Goal: Transaction & Acquisition: Purchase product/service

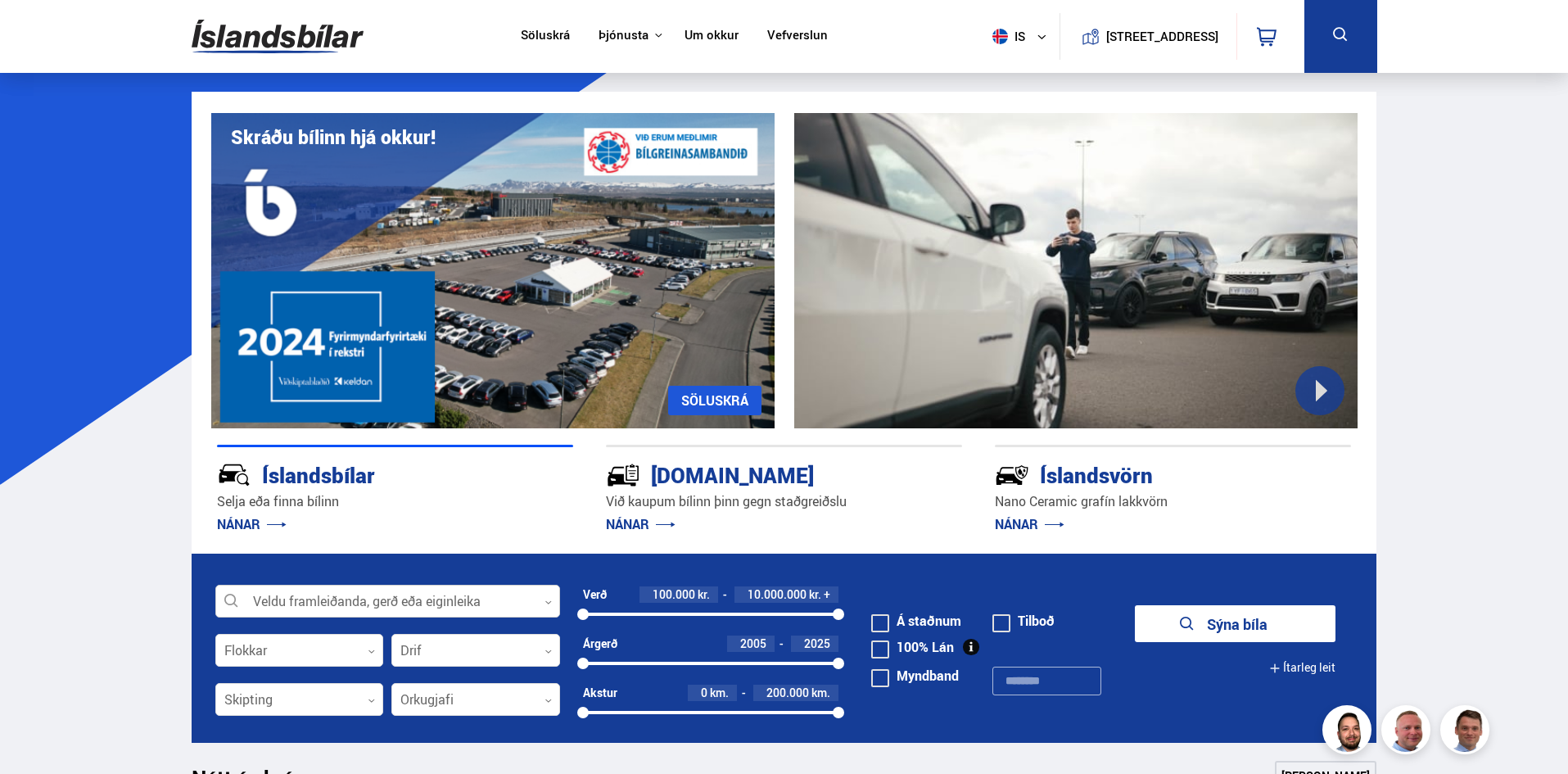
click at [425, 602] on div at bounding box center [388, 601] width 345 height 32
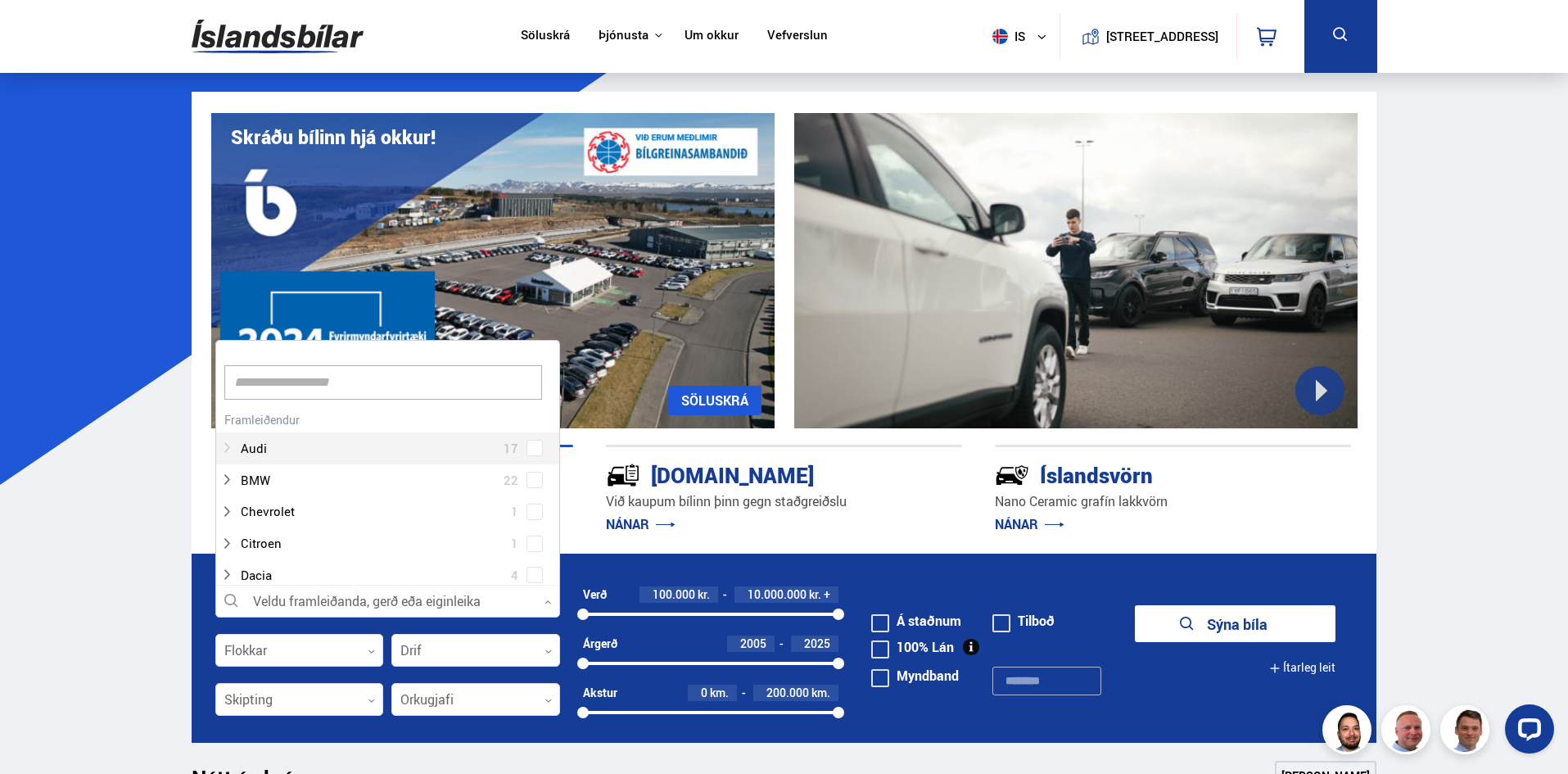
click at [443, 447] on div at bounding box center [371, 449] width 302 height 23
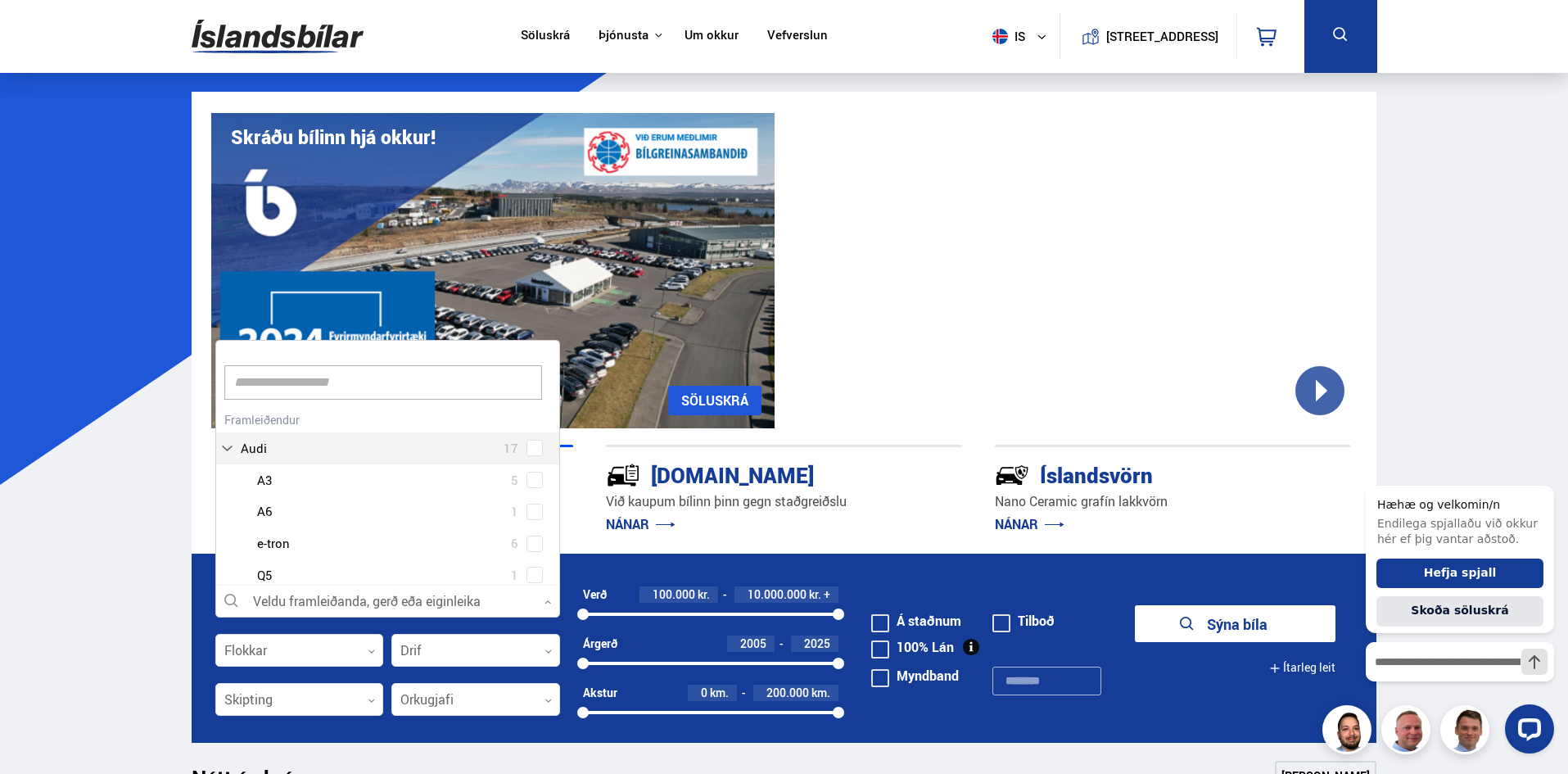
click at [520, 450] on div "Audi 17 Audi A3 5 Audi A6 1 Audi e-tron 6 Audi Q5 1 Audi Q7 3 Audi Q8 1" at bounding box center [387, 531] width 343 height 246
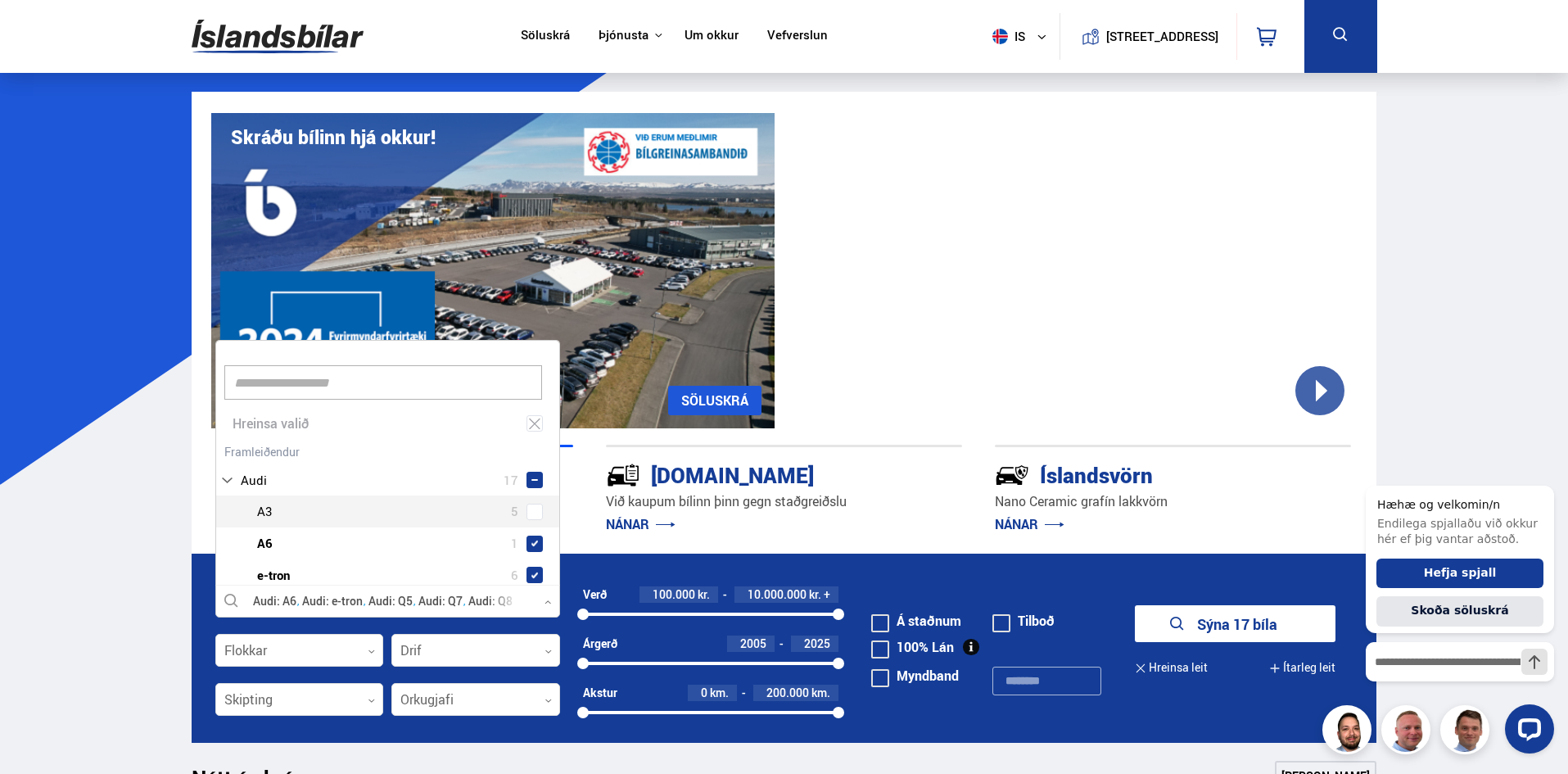
click at [531, 509] on span at bounding box center [534, 512] width 6 height 6
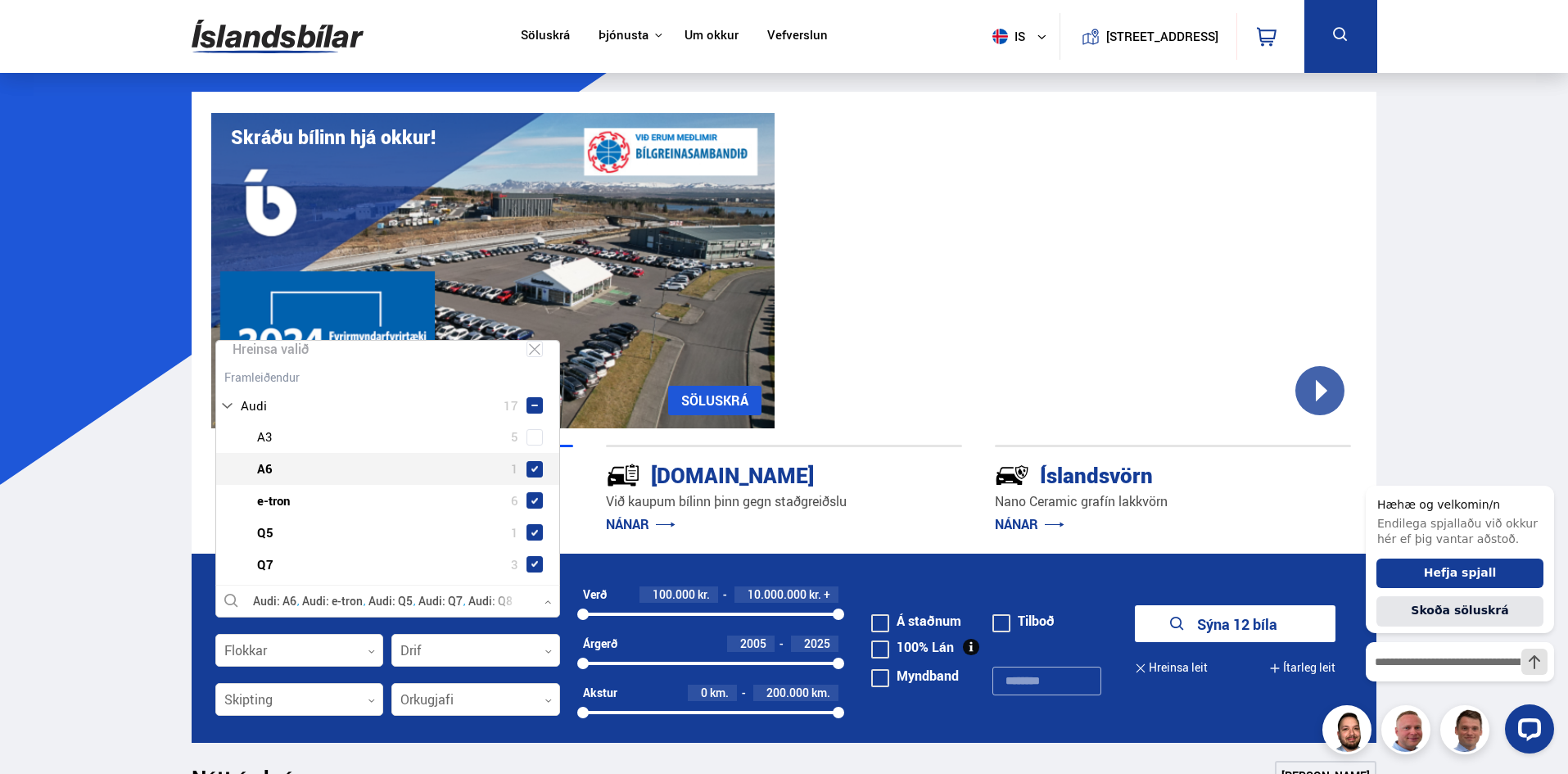
scroll to position [109, 0]
click at [529, 492] on span at bounding box center [535, 498] width 16 height 16
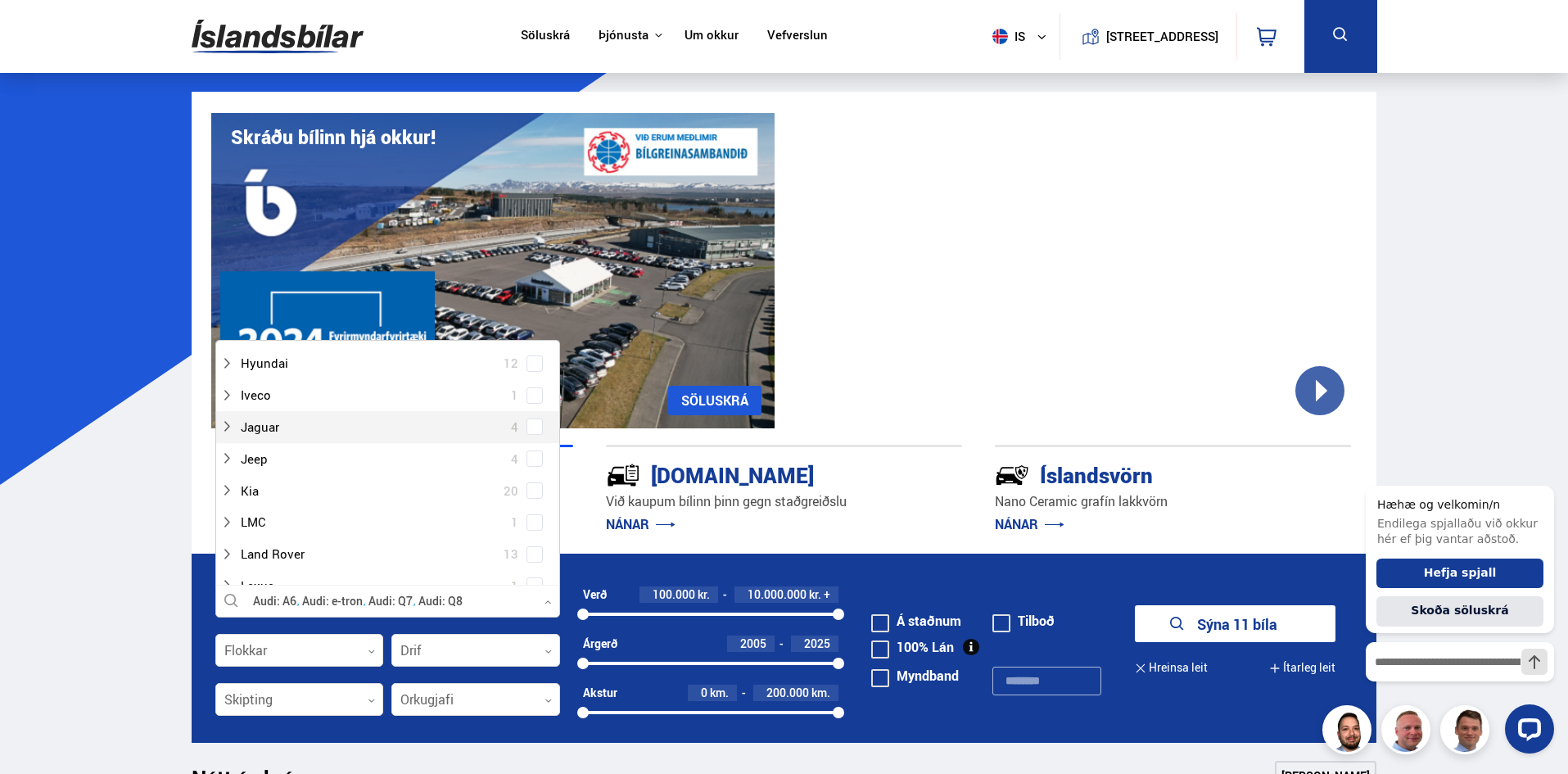
scroll to position [655, 0]
click at [420, 526] on div at bounding box center [371, 523] width 302 height 23
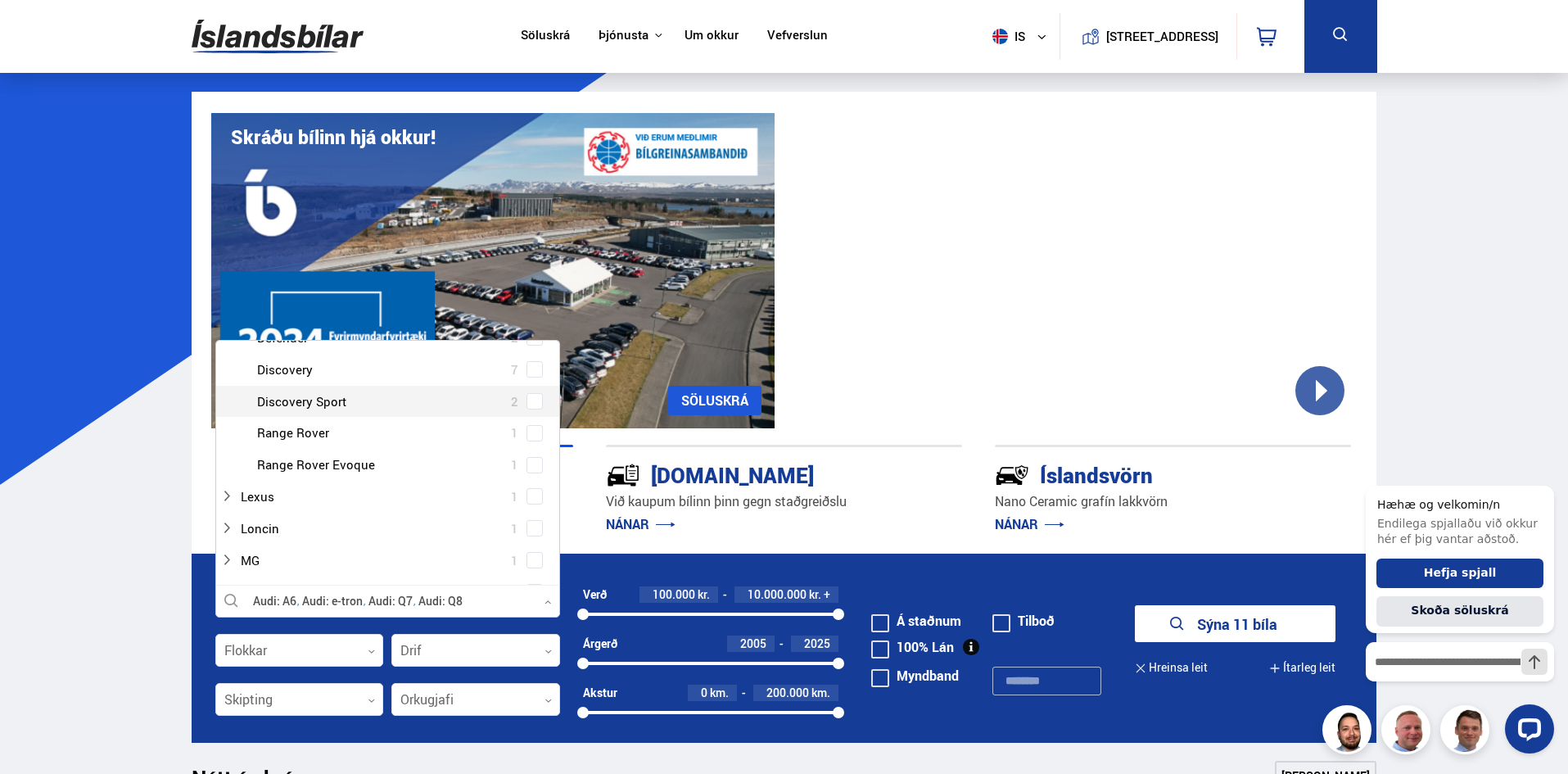
scroll to position [874, 0]
click at [529, 445] on div "Land Rover Range Rover 1" at bounding box center [387, 432] width 343 height 32
click at [528, 439] on span at bounding box center [535, 432] width 16 height 16
click at [531, 461] on span at bounding box center [534, 464] width 6 height 6
click at [528, 468] on span at bounding box center [535, 464] width 16 height 16
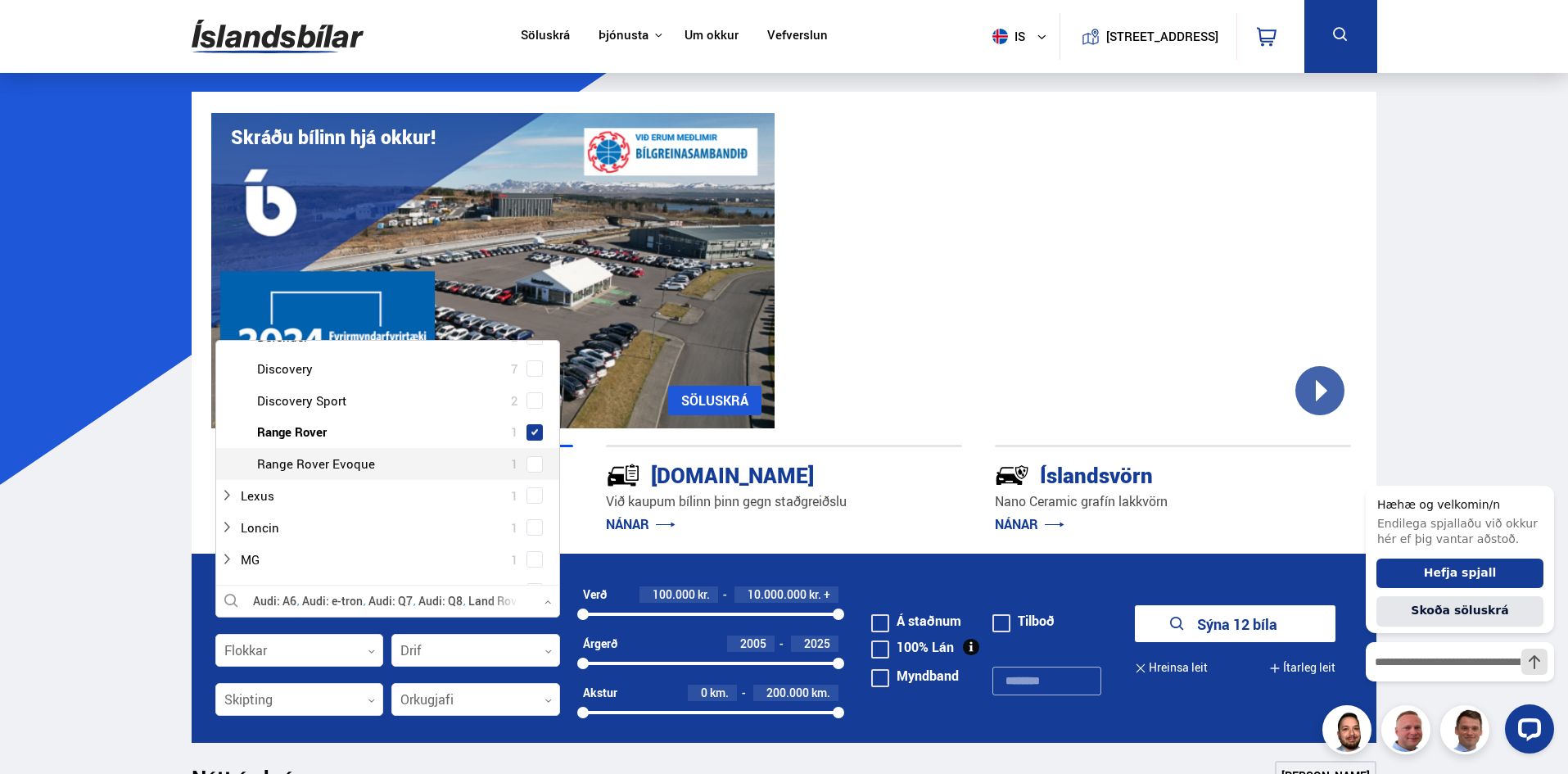
click at [538, 466] on span at bounding box center [535, 464] width 16 height 16
click at [432, 492] on div at bounding box center [371, 495] width 302 height 23
click at [342, 501] on div at bounding box center [371, 495] width 302 height 23
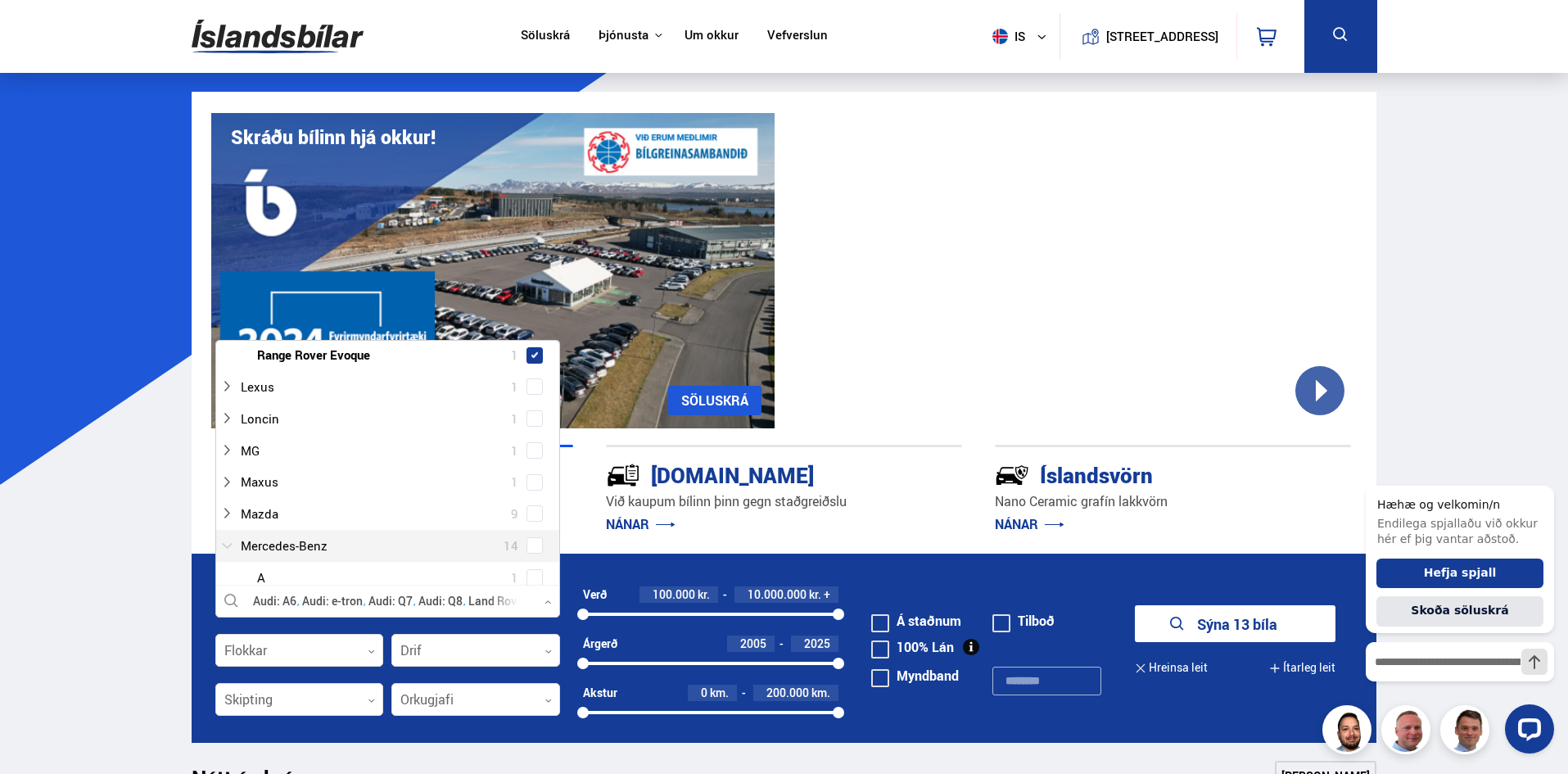
click at [374, 544] on div at bounding box center [371, 546] width 302 height 23
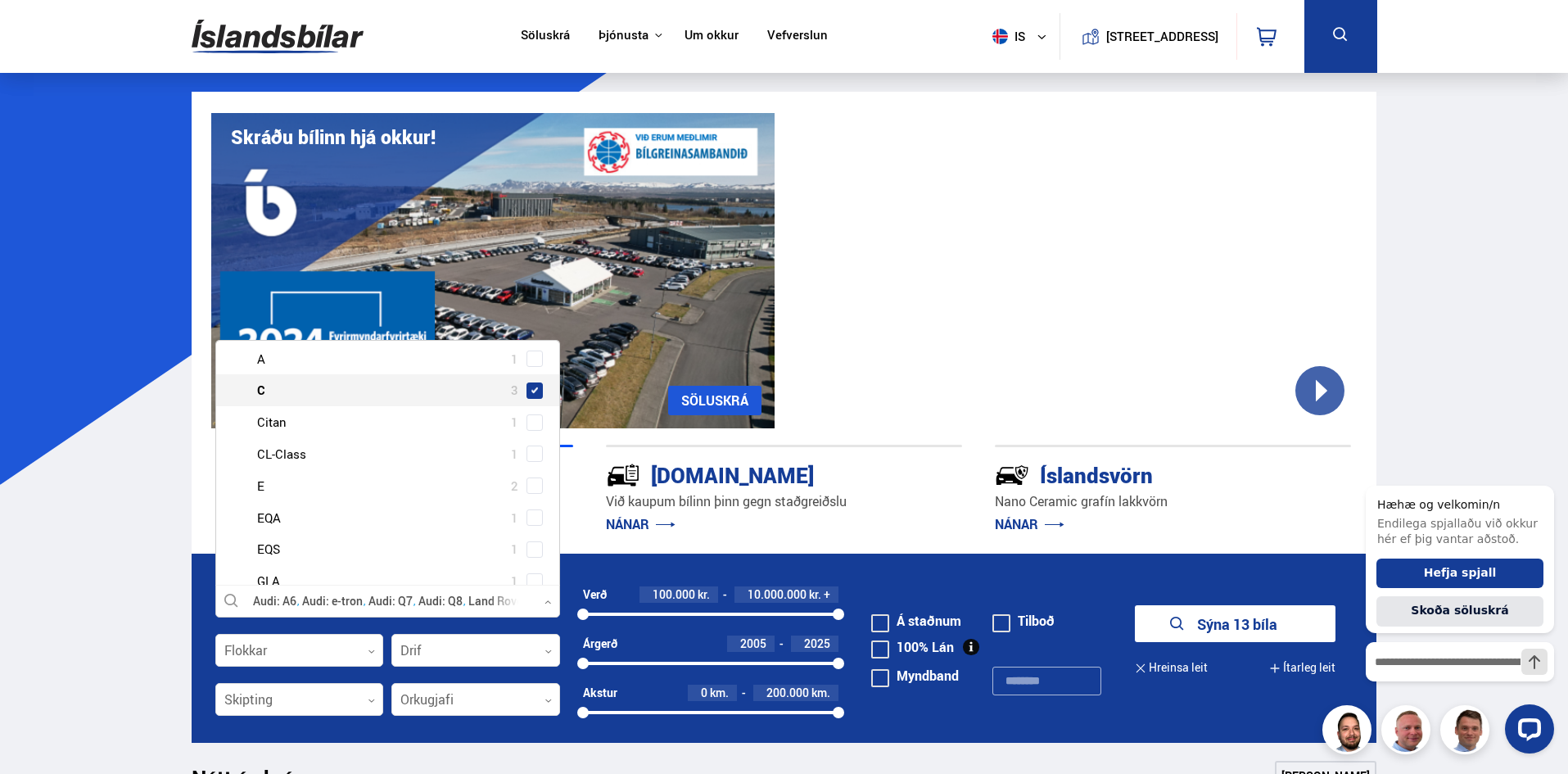
click at [532, 394] on span at bounding box center [535, 390] width 16 height 16
click at [531, 446] on span at bounding box center [535, 454] width 16 height 16
click at [536, 467] on span at bounding box center [535, 473] width 16 height 16
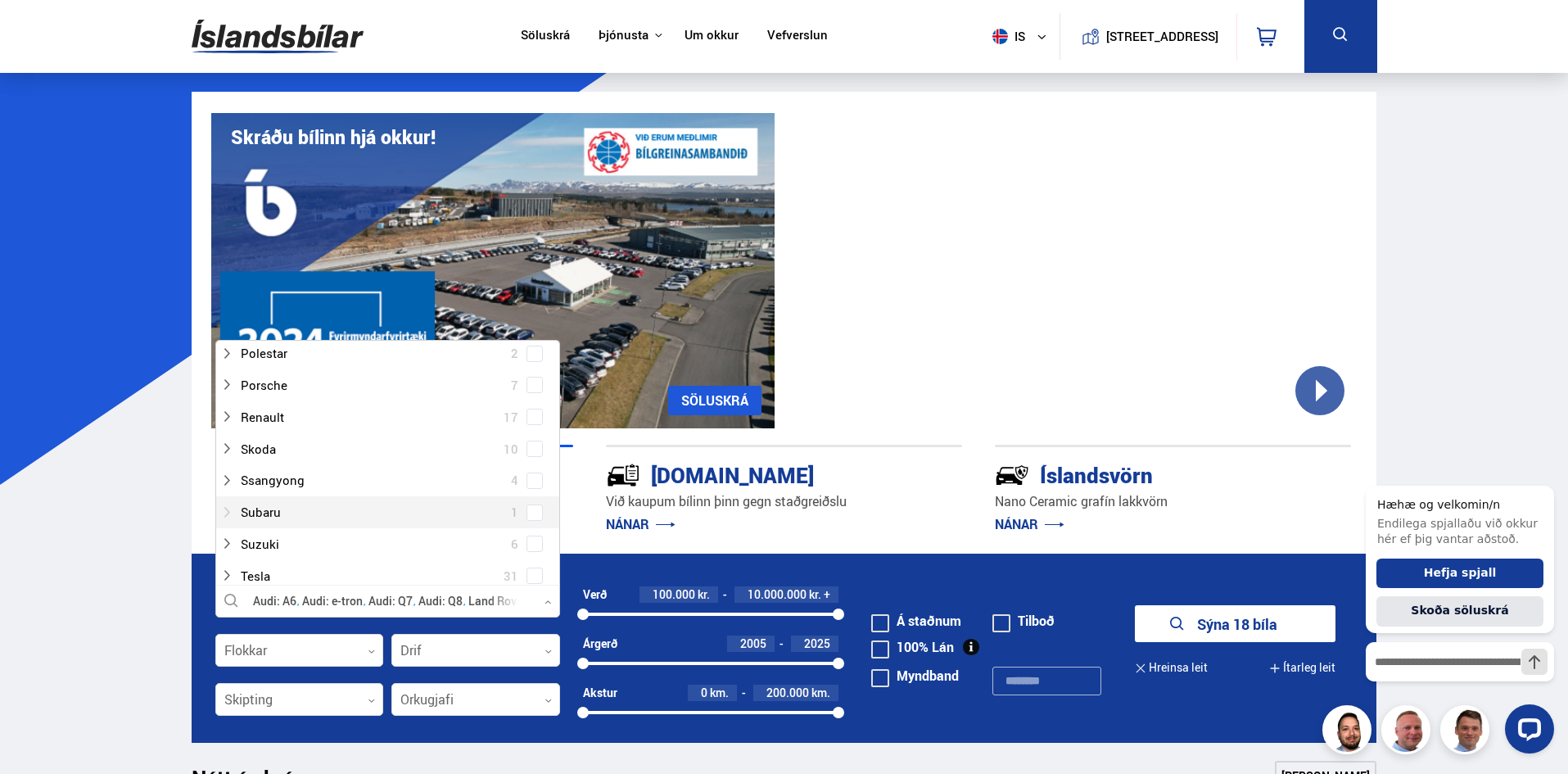
scroll to position [1856, 0]
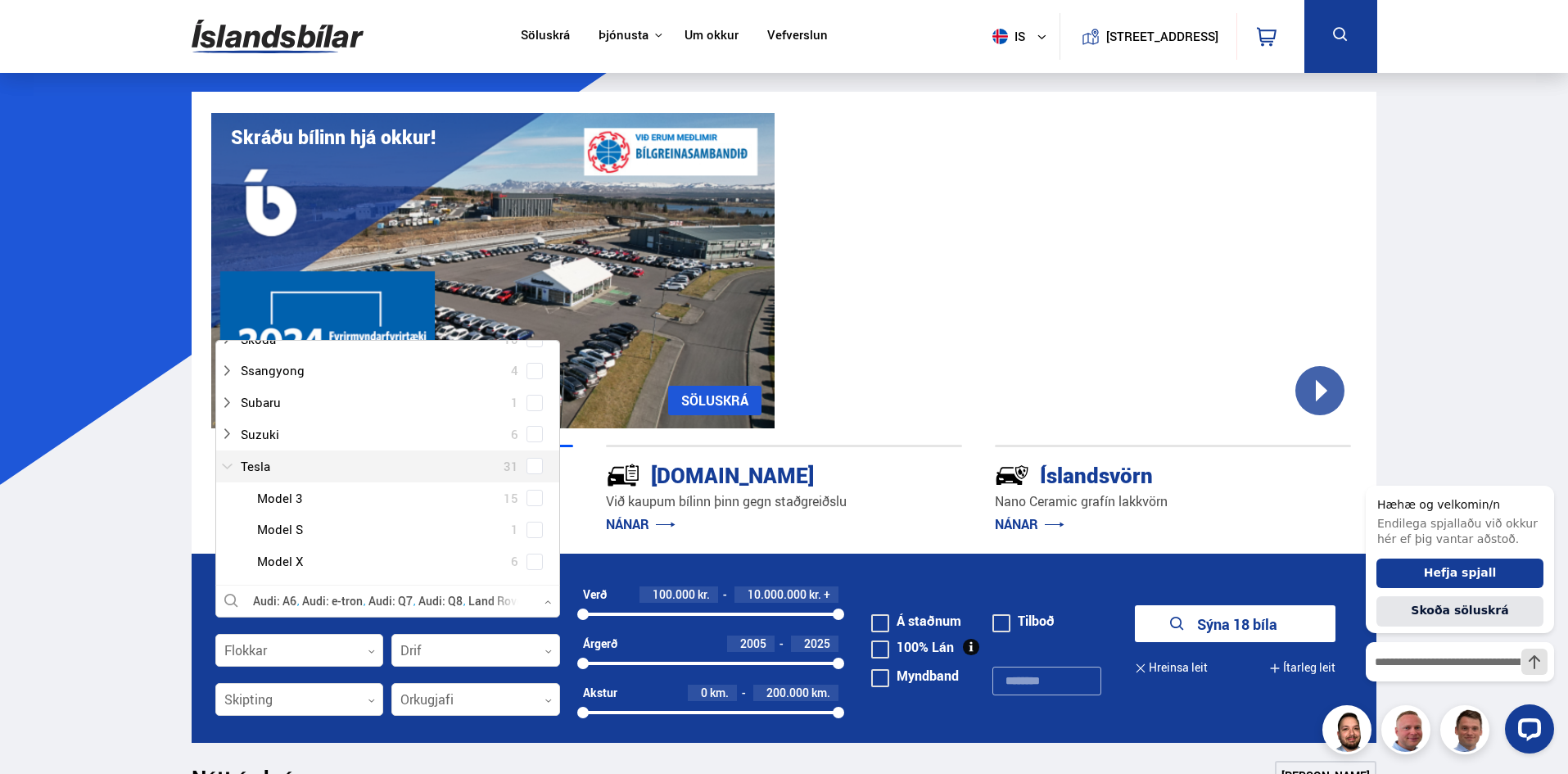
click at [318, 467] on div at bounding box center [371, 467] width 302 height 23
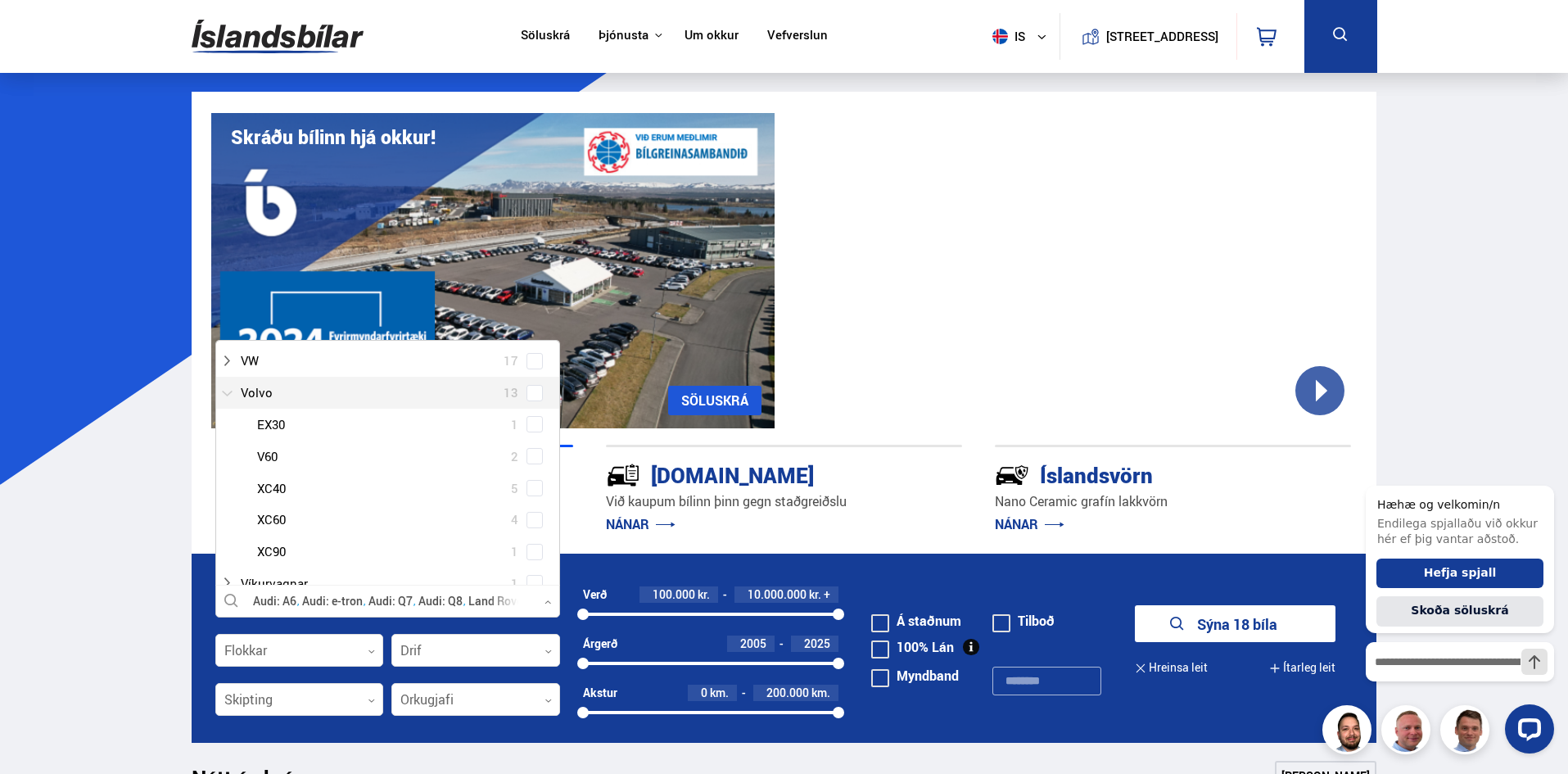
click at [269, 396] on div at bounding box center [371, 393] width 302 height 23
click at [510, 419] on span "4" at bounding box center [514, 411] width 7 height 23
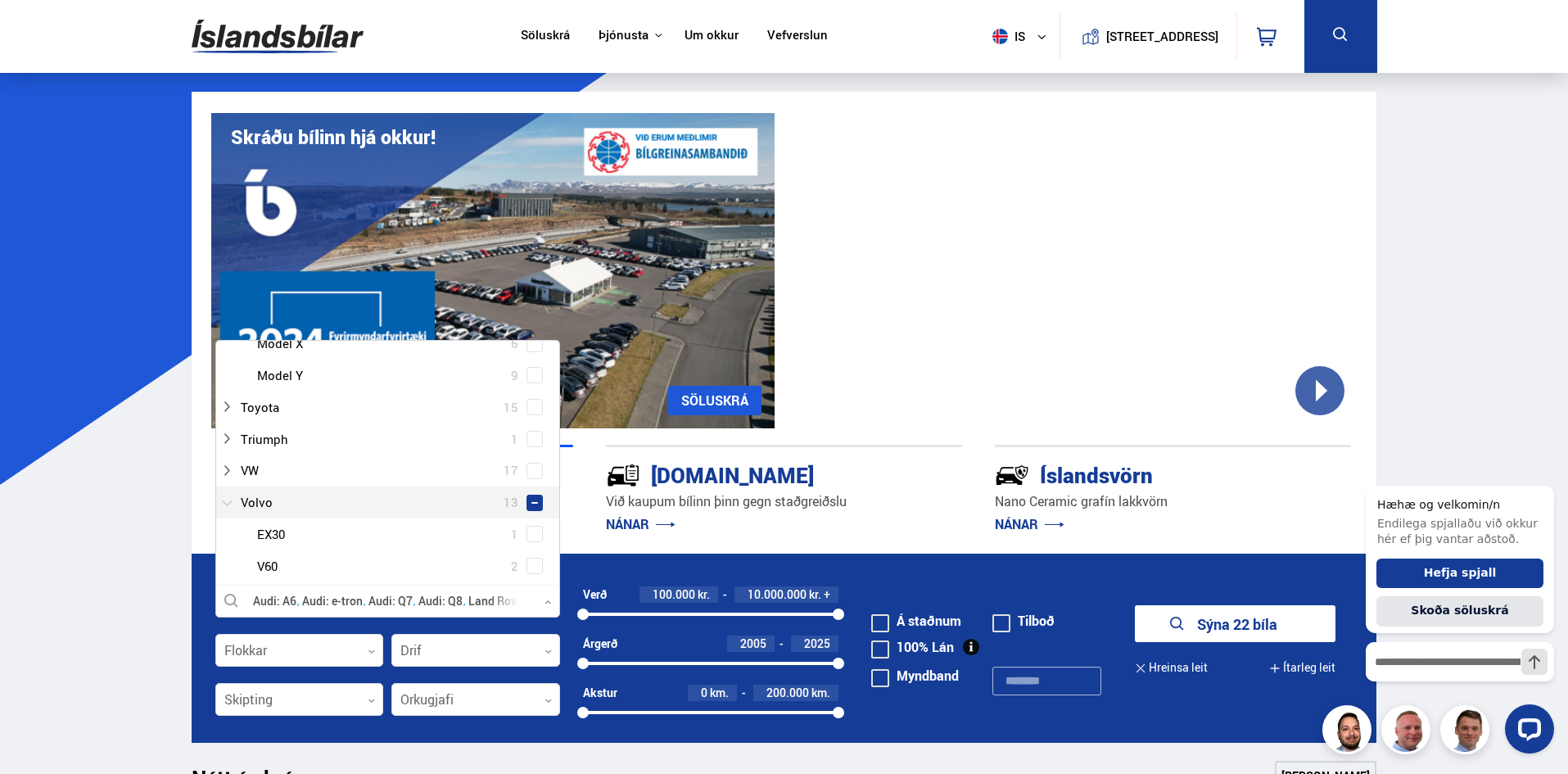
scroll to position [2184, 0]
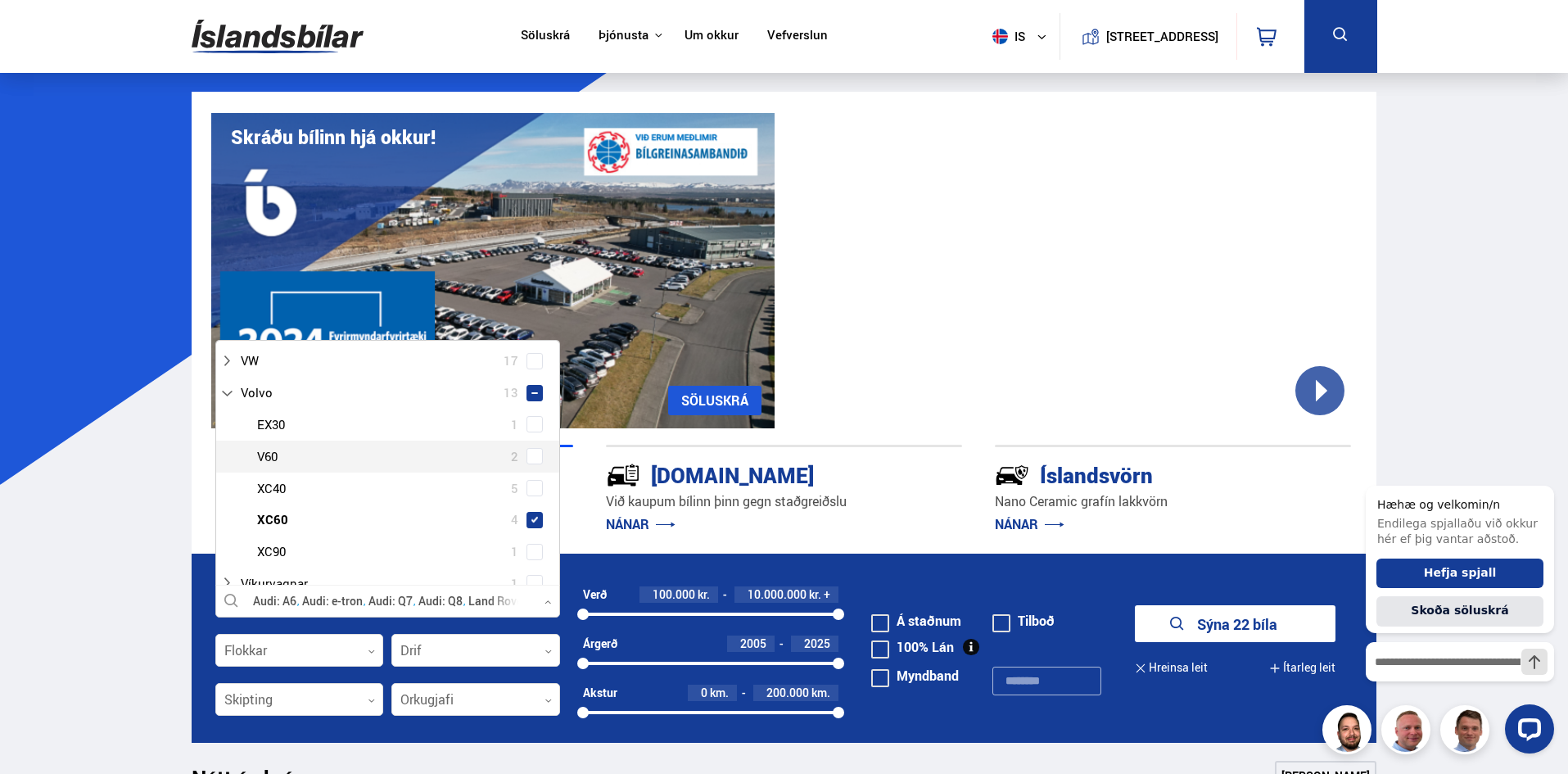
click at [459, 462] on div at bounding box center [403, 457] width 302 height 23
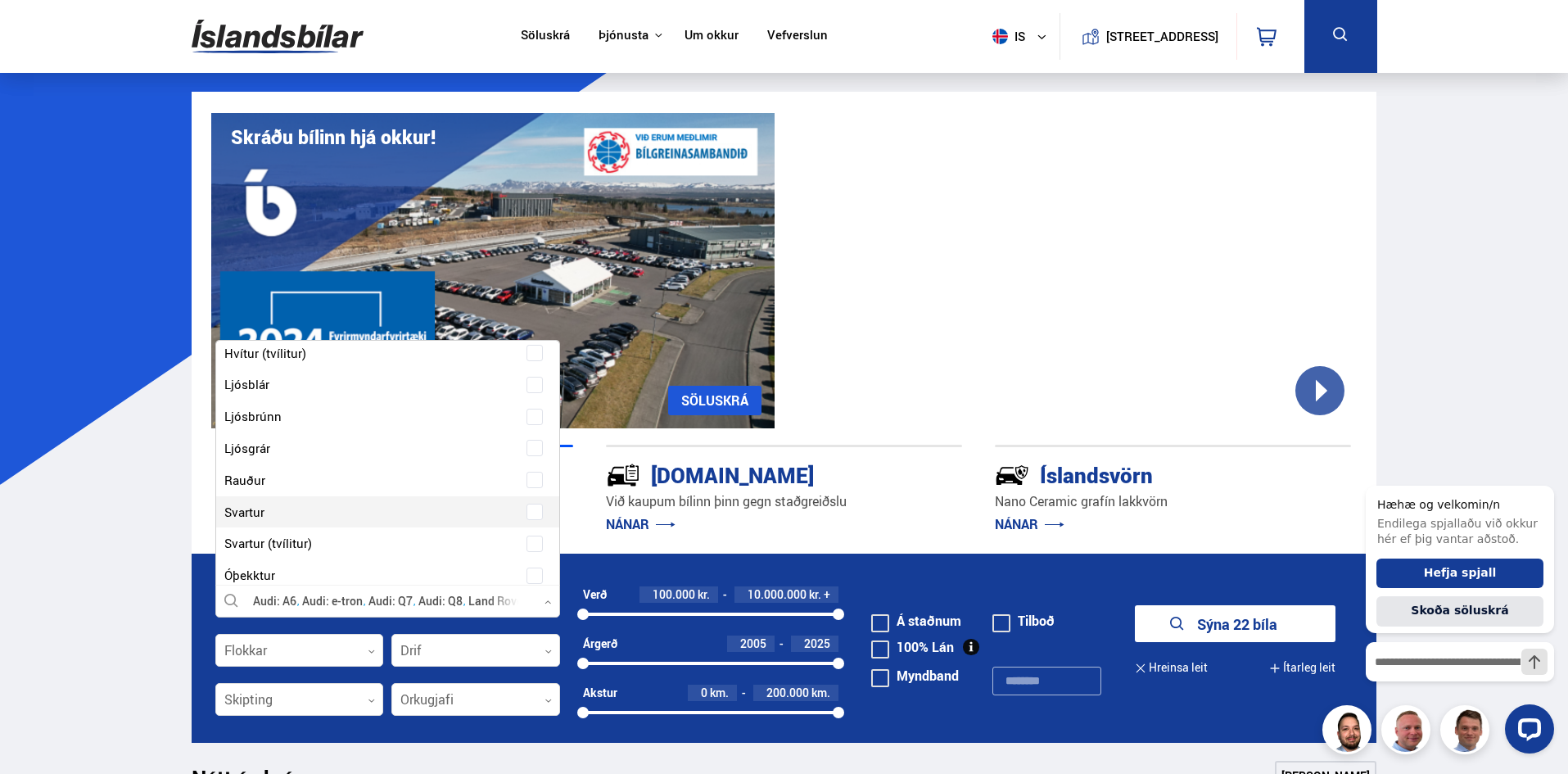
click at [358, 516] on div at bounding box center [371, 512] width 302 height 23
click at [527, 515] on span at bounding box center [535, 512] width 16 height 16
click at [533, 538] on span at bounding box center [534, 539] width 6 height 6
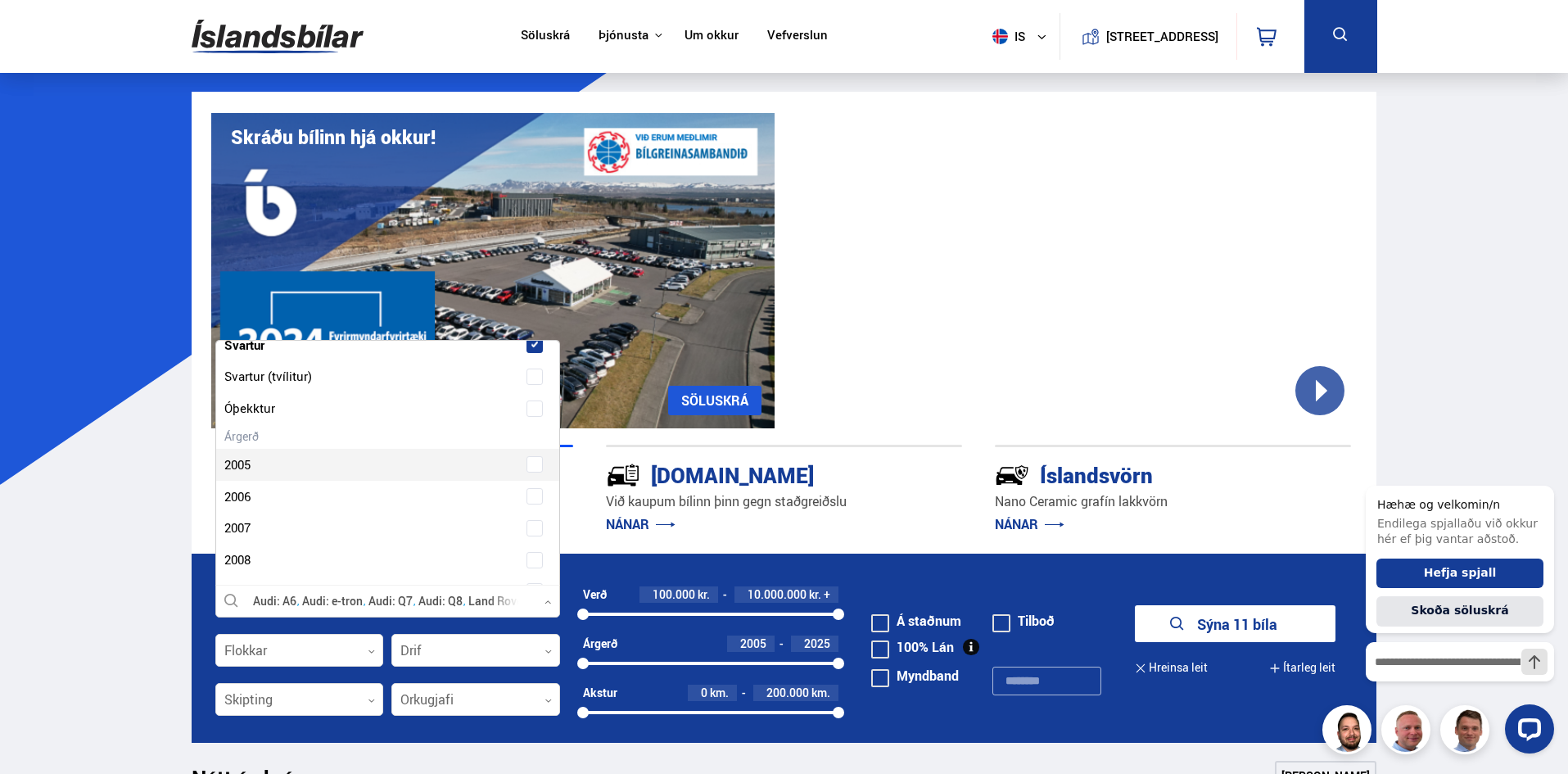
scroll to position [4367, 0]
click at [1237, 623] on button "Sýna 11 bíla" at bounding box center [1235, 623] width 200 height 37
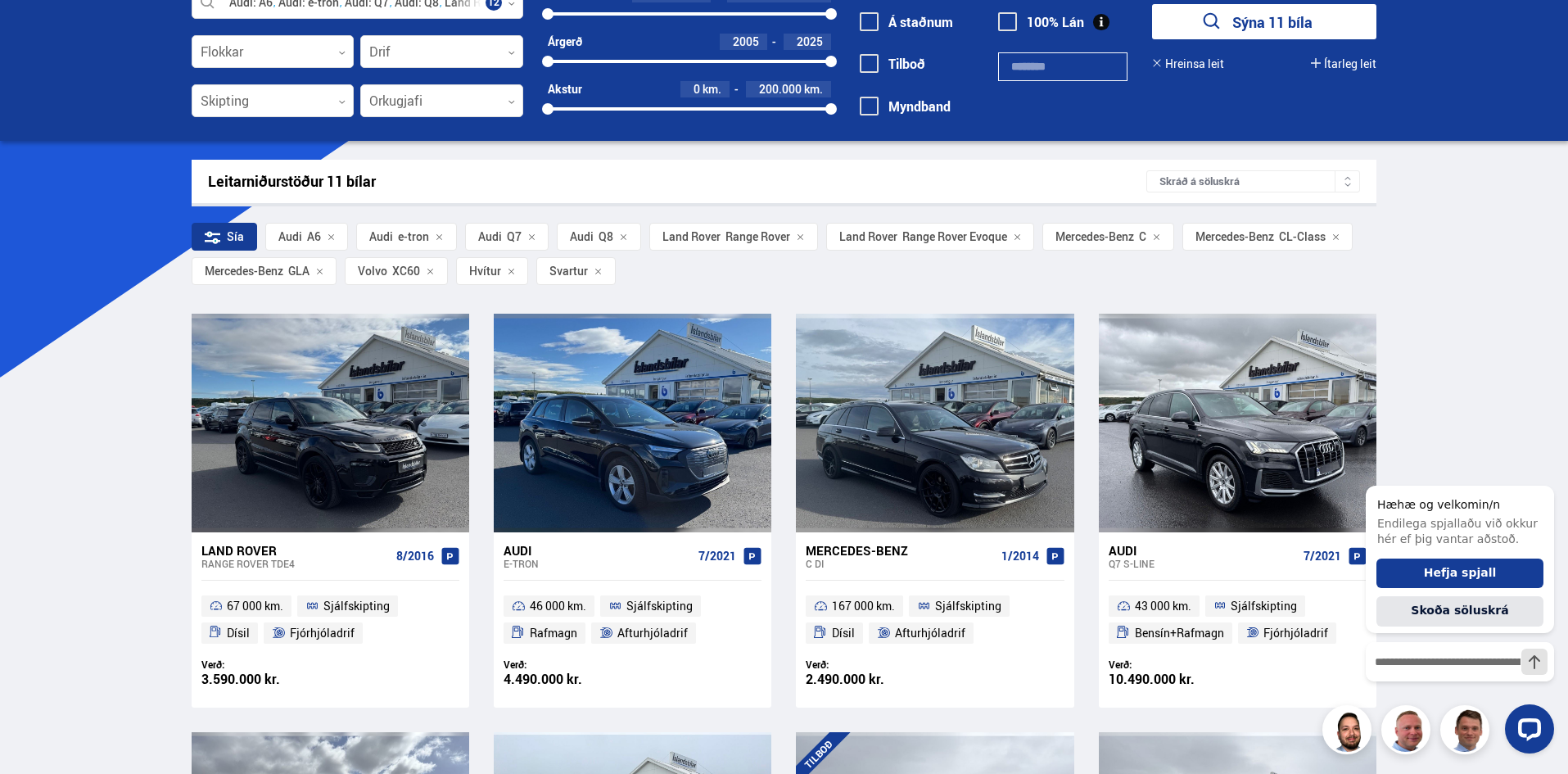
scroll to position [109, 0]
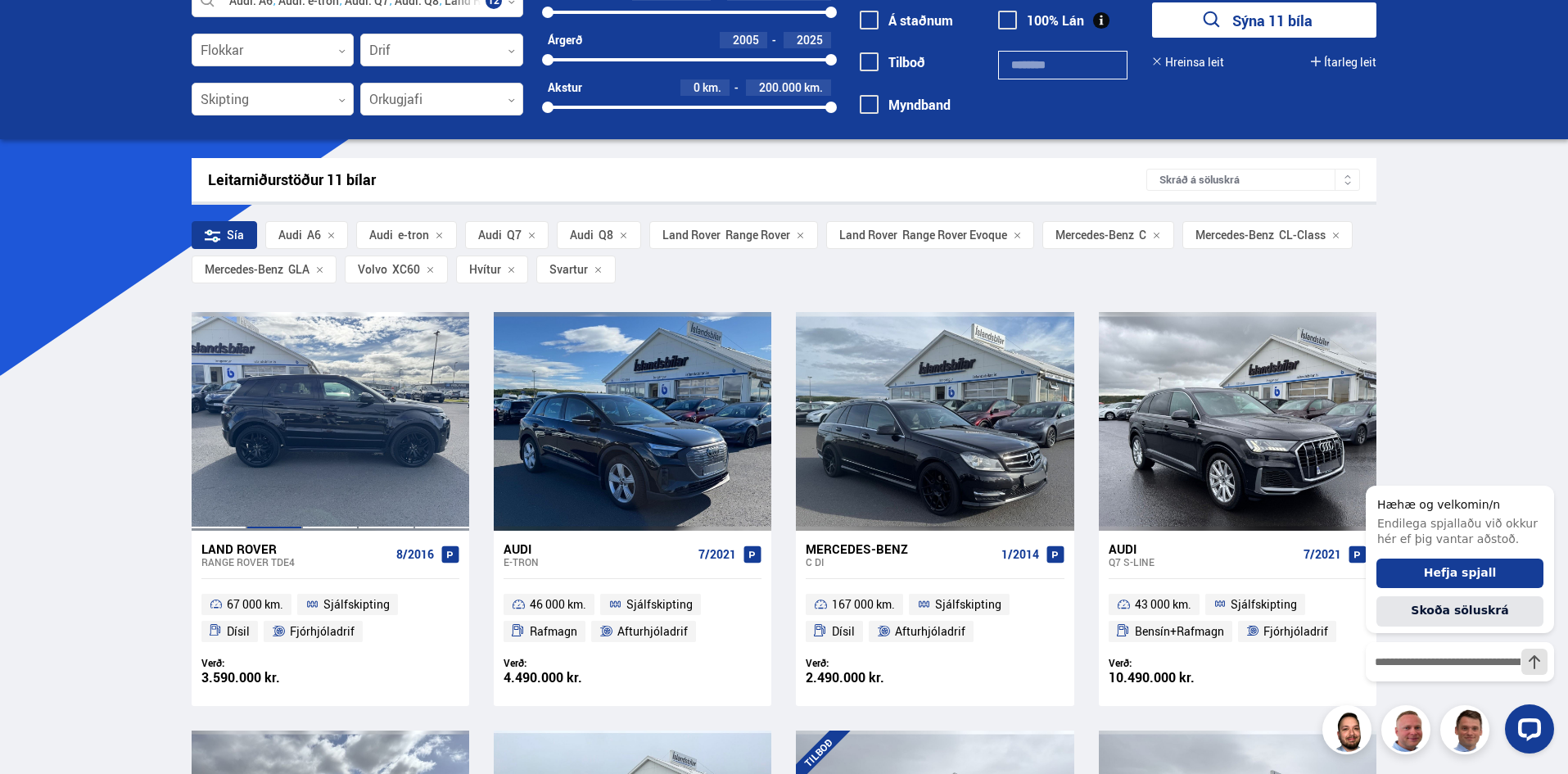
click at [262, 502] on div at bounding box center [274, 421] width 56 height 218
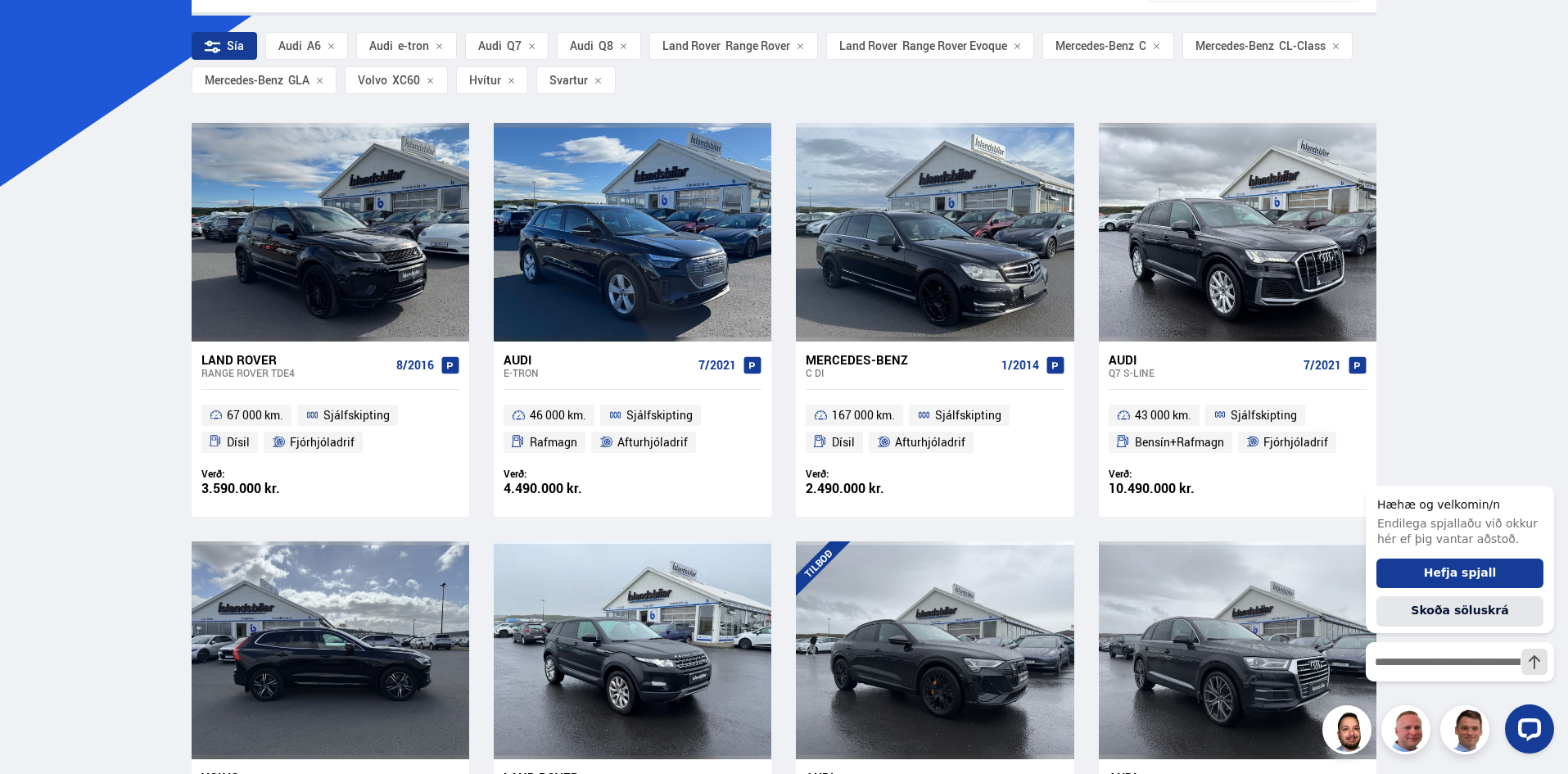
scroll to position [175, 0]
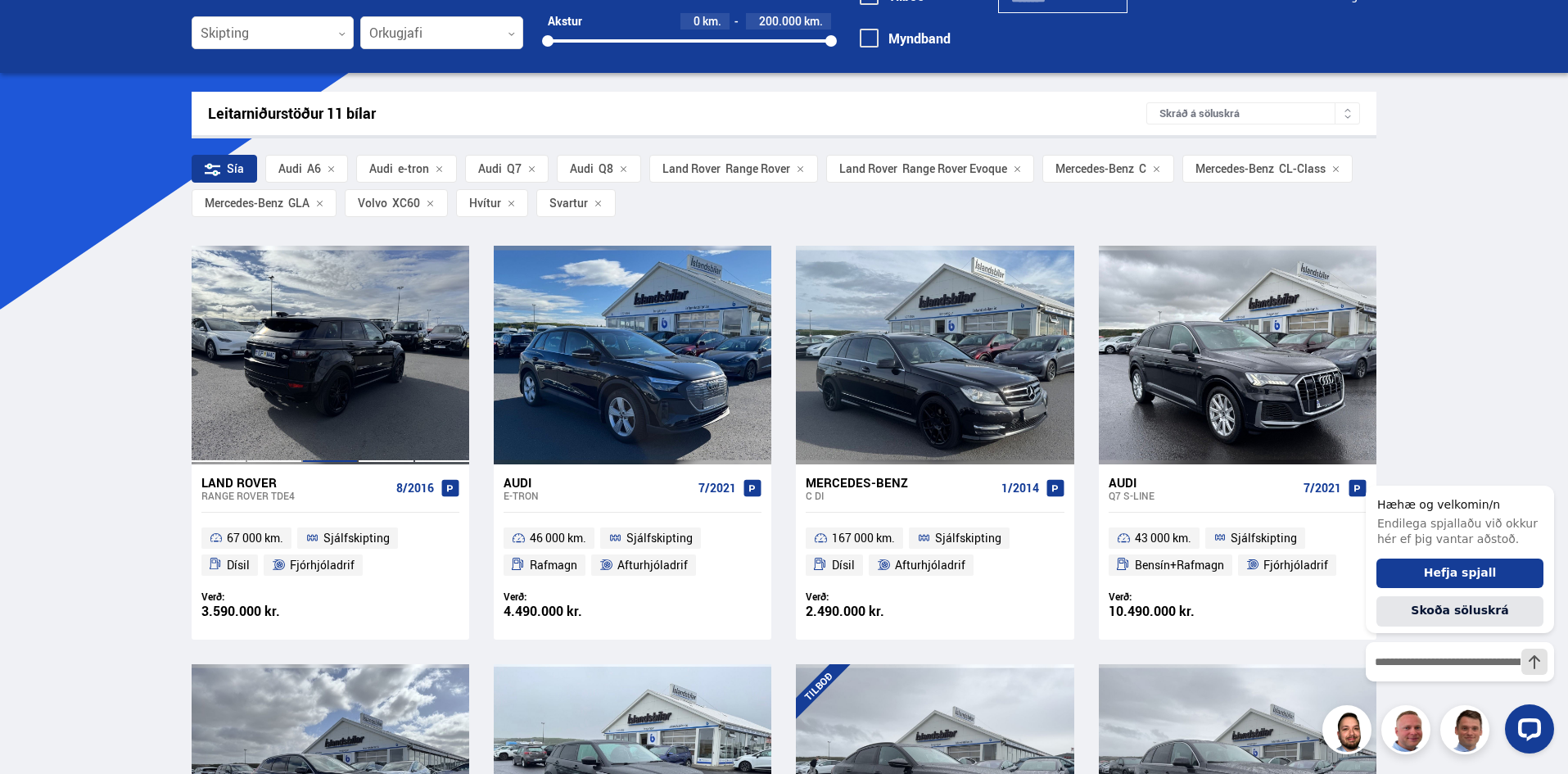
click at [308, 413] on div at bounding box center [330, 354] width 56 height 218
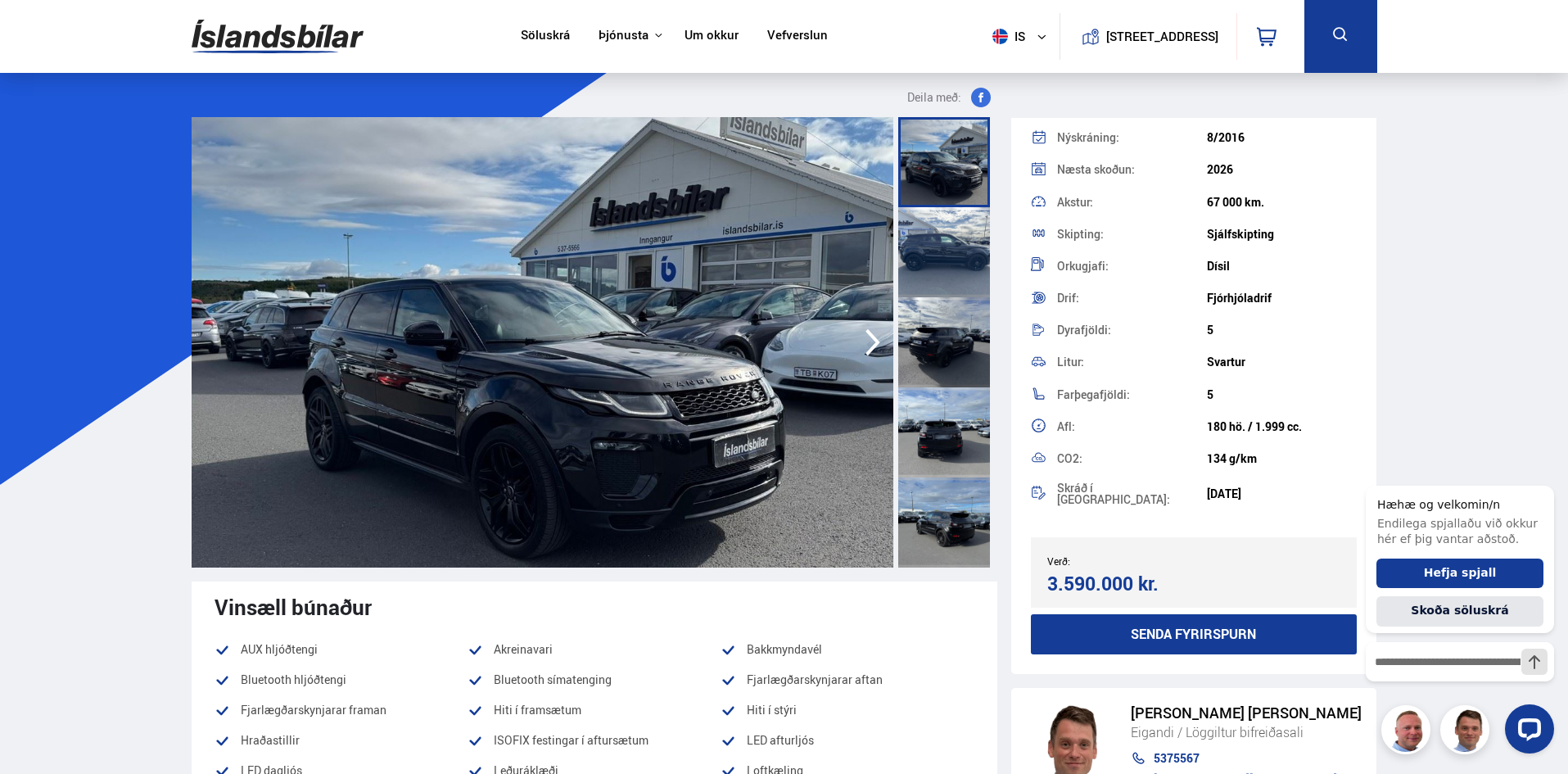
click at [876, 345] on icon "button" at bounding box center [873, 343] width 14 height 27
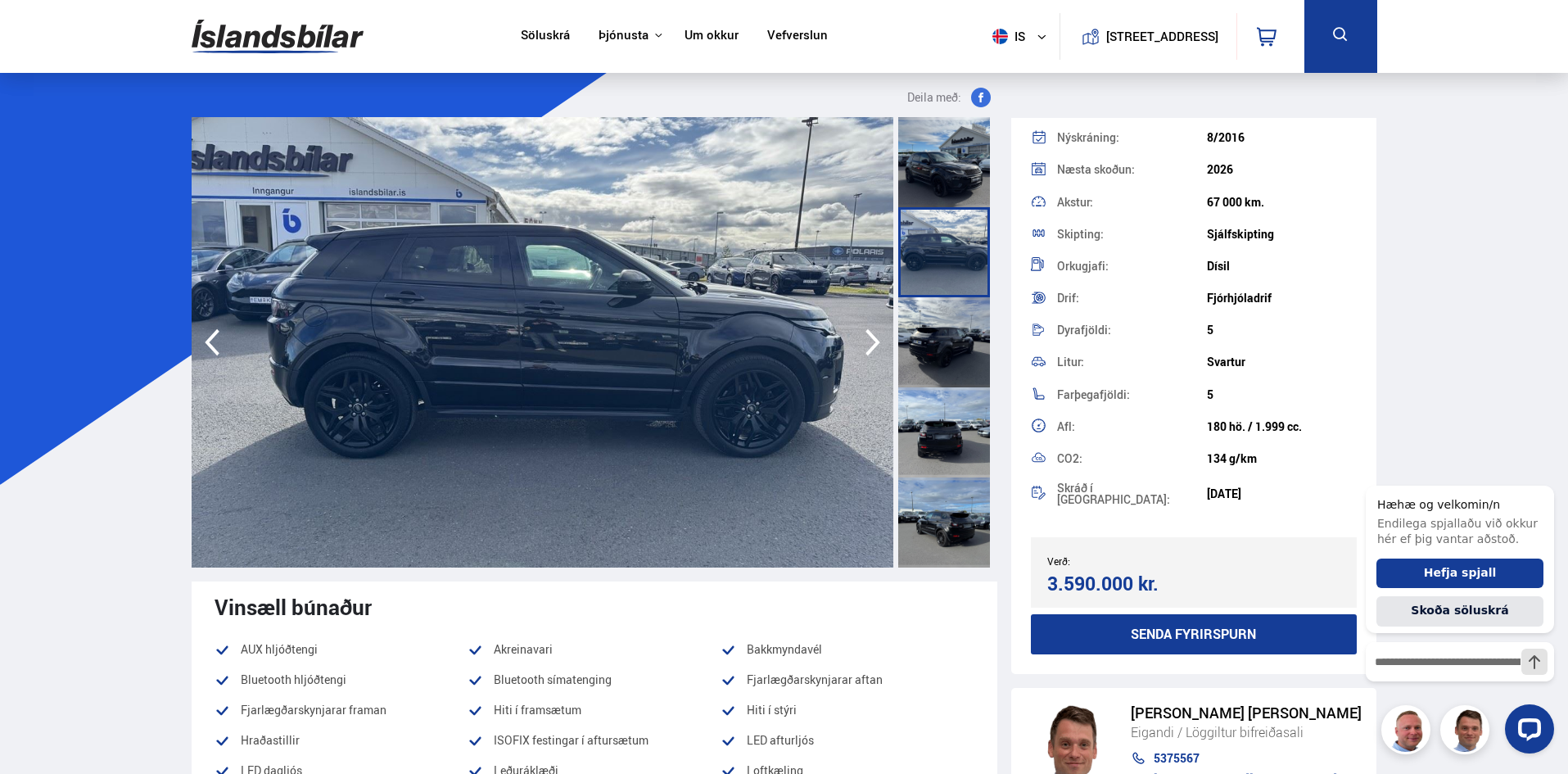
click at [876, 345] on icon "button" at bounding box center [873, 343] width 14 height 27
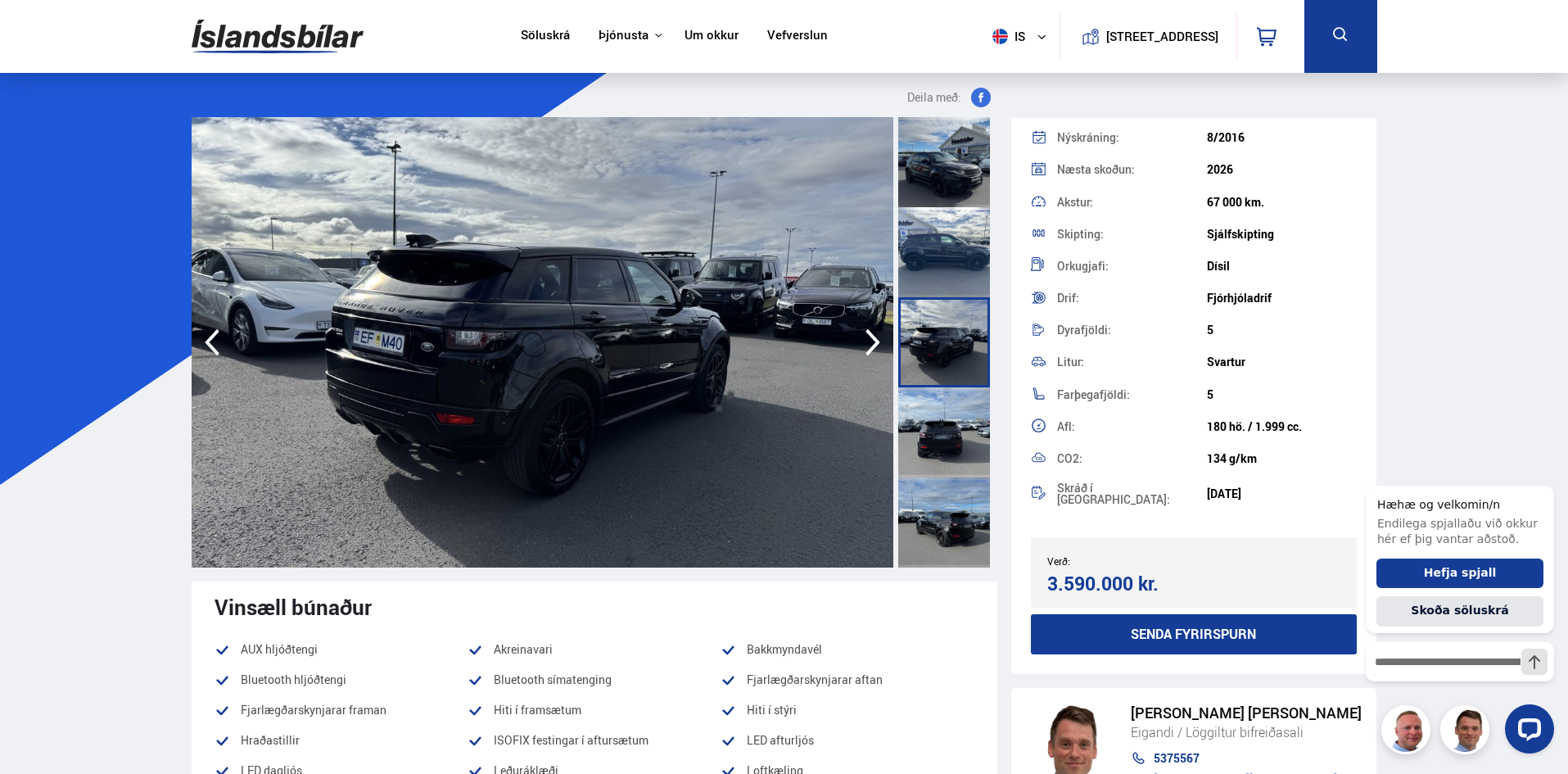
click at [876, 345] on icon "button" at bounding box center [873, 343] width 14 height 27
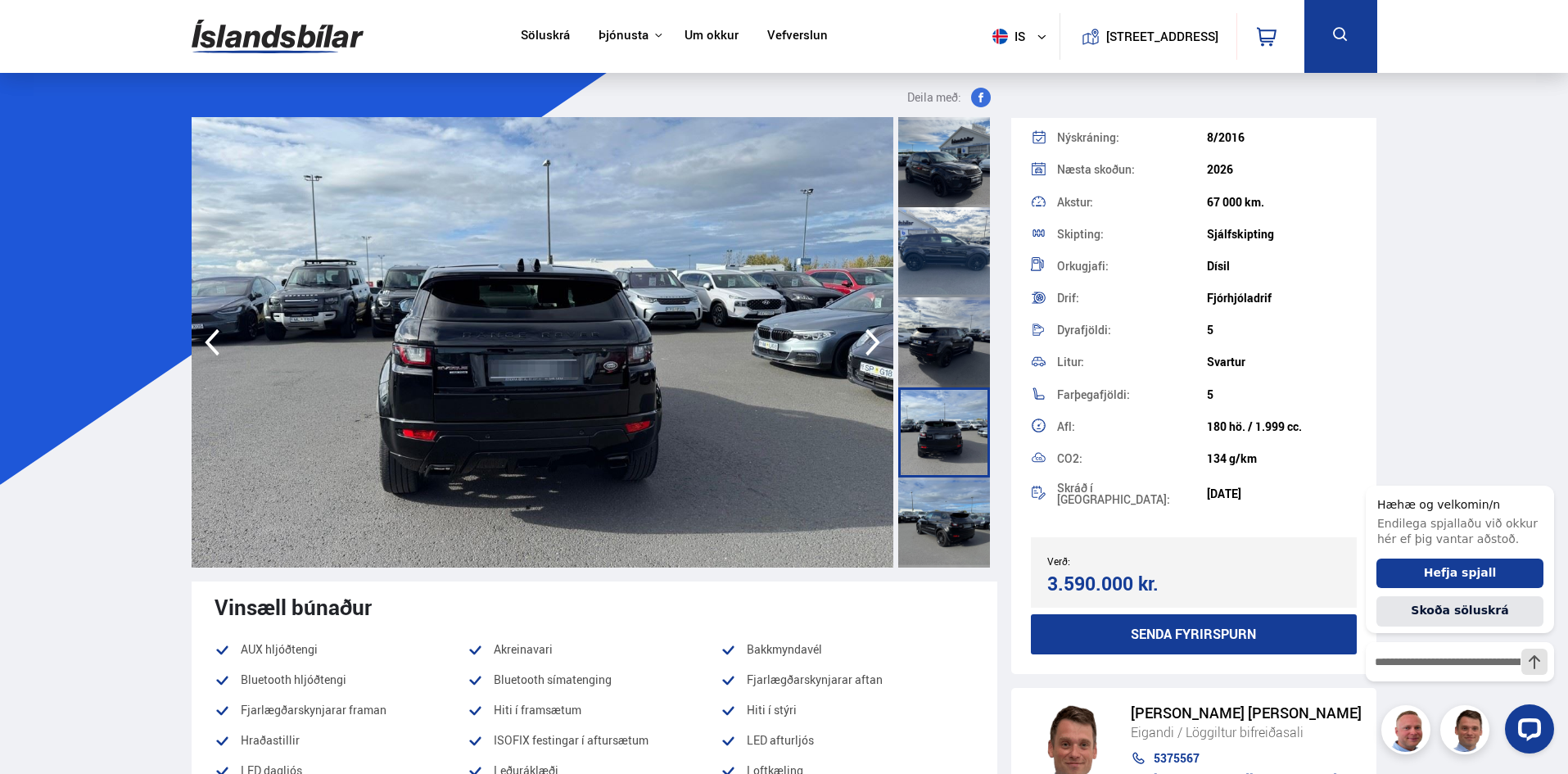
click at [876, 345] on icon "button" at bounding box center [873, 343] width 14 height 27
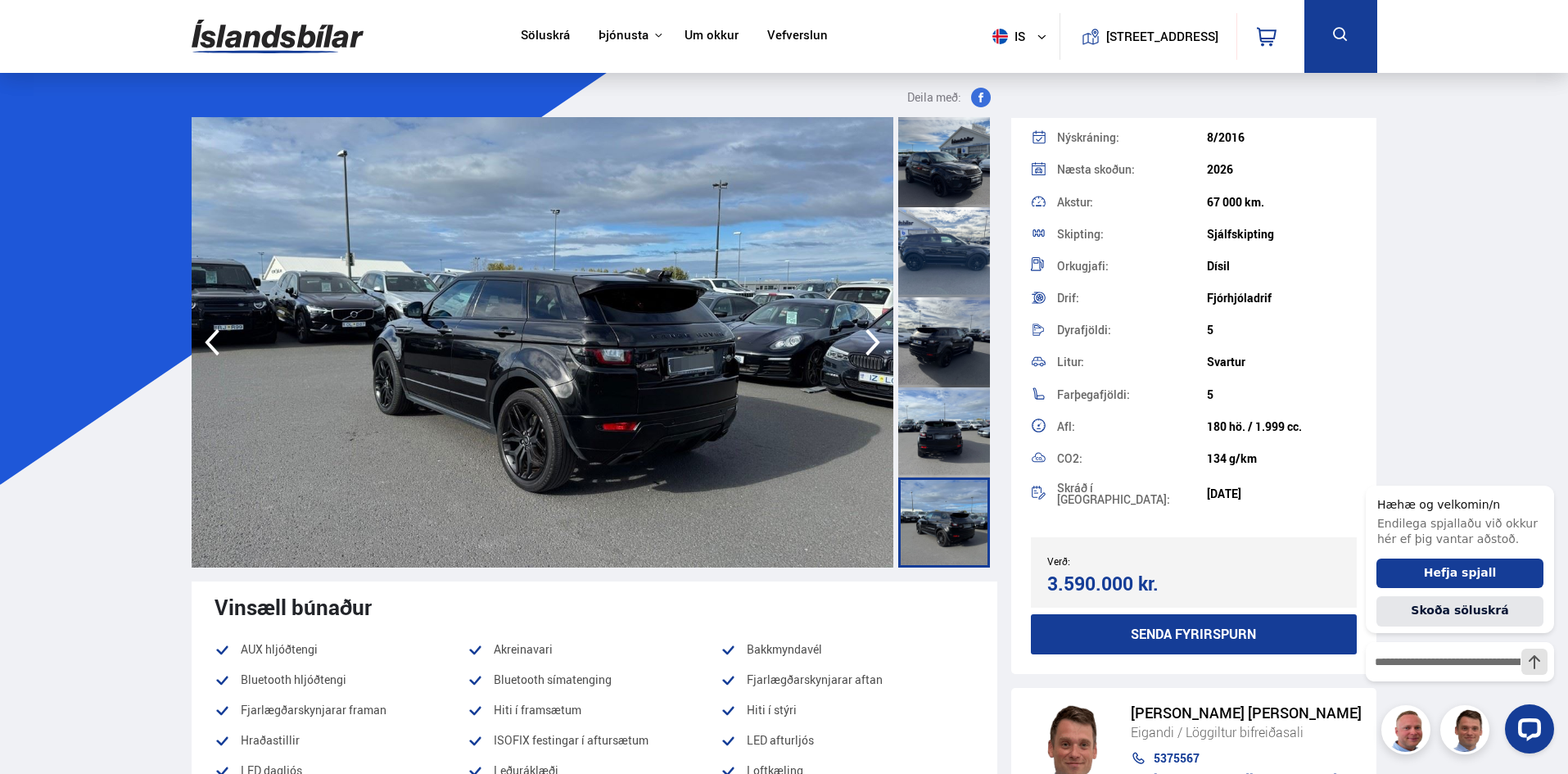
click at [876, 345] on icon "button" at bounding box center [873, 343] width 14 height 27
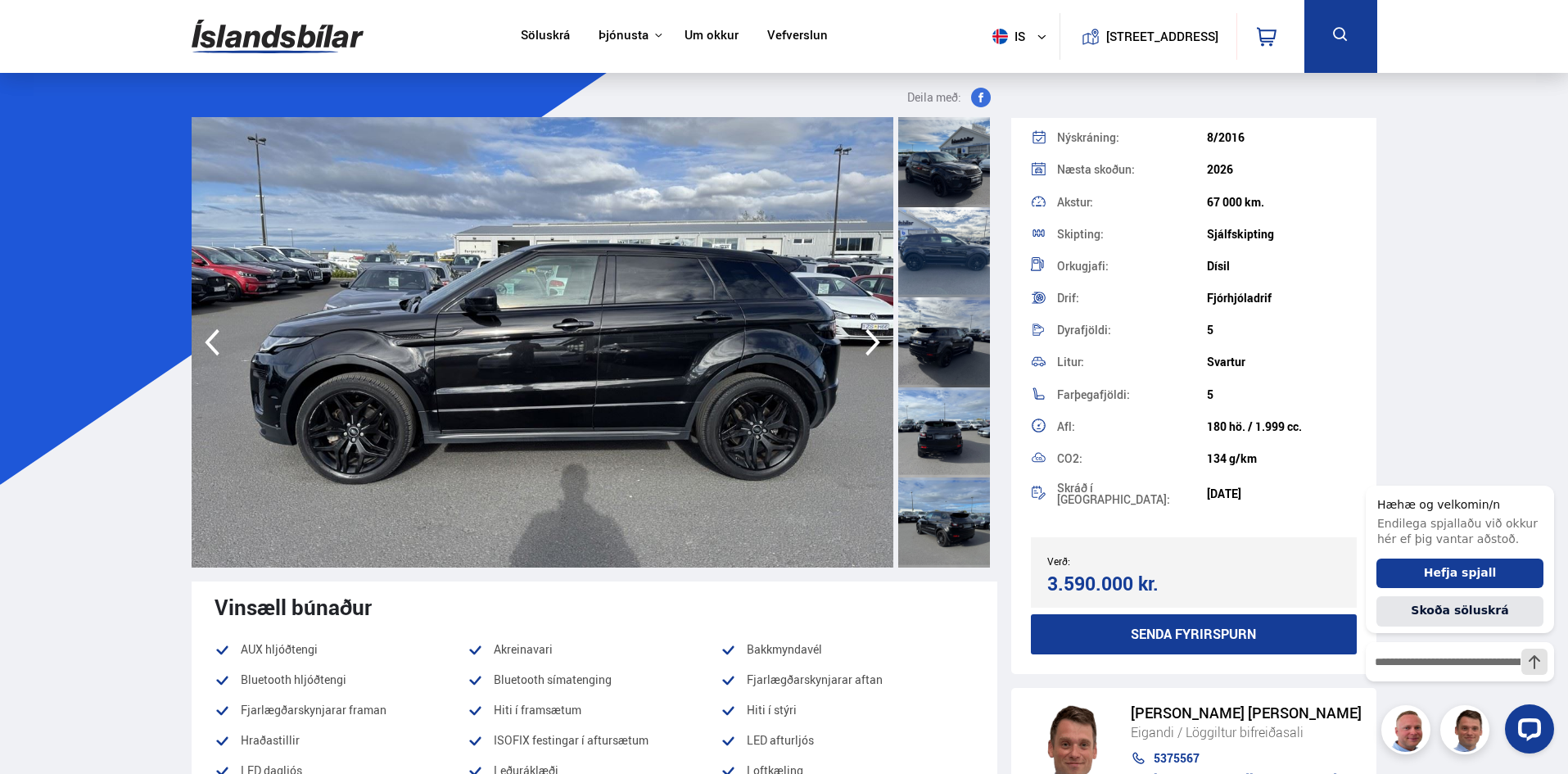
click at [876, 345] on icon "button" at bounding box center [873, 343] width 14 height 27
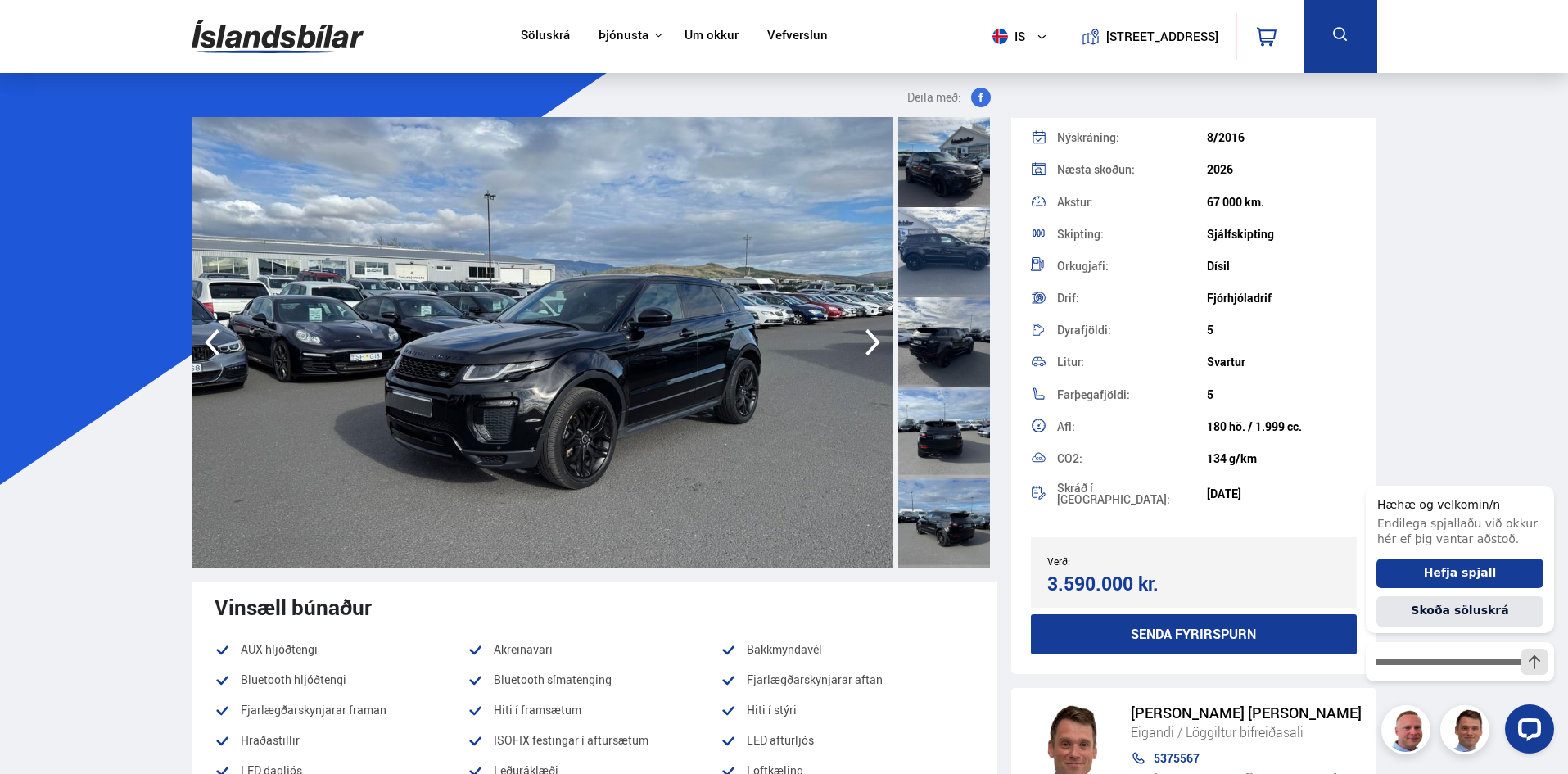
click at [876, 345] on icon "button" at bounding box center [873, 343] width 14 height 27
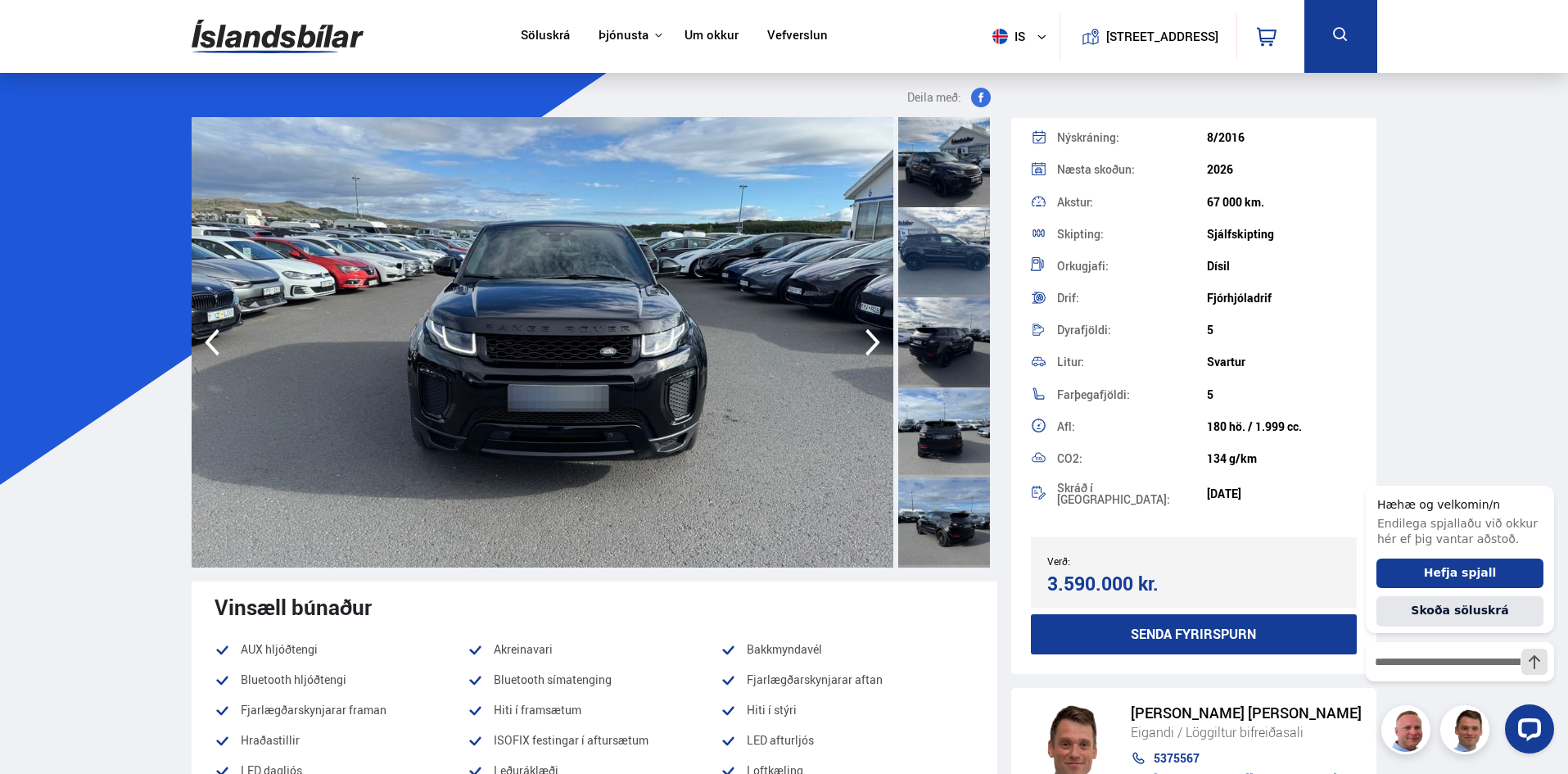
click at [876, 345] on icon "button" at bounding box center [873, 343] width 14 height 27
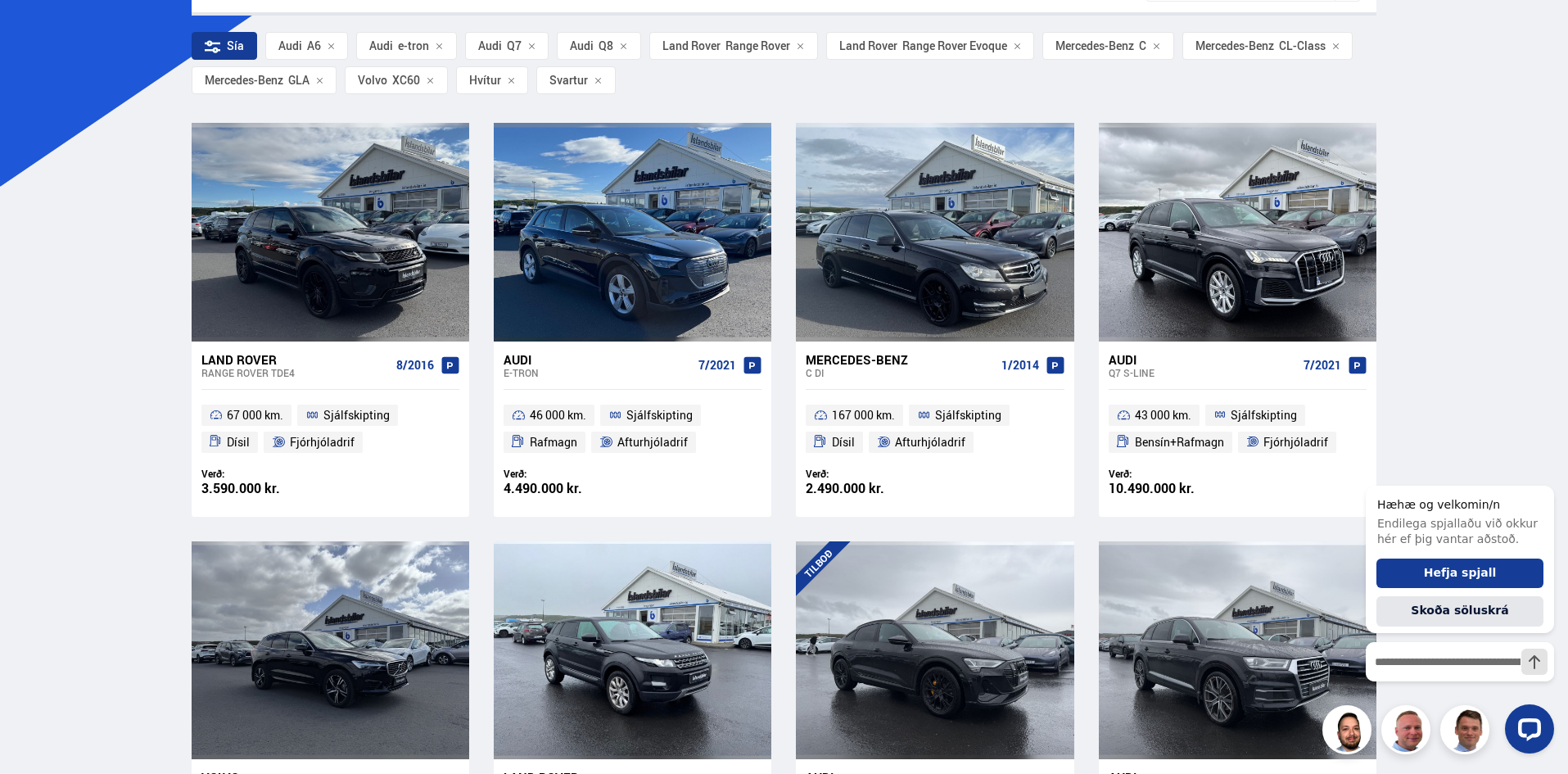
scroll to position [242, 0]
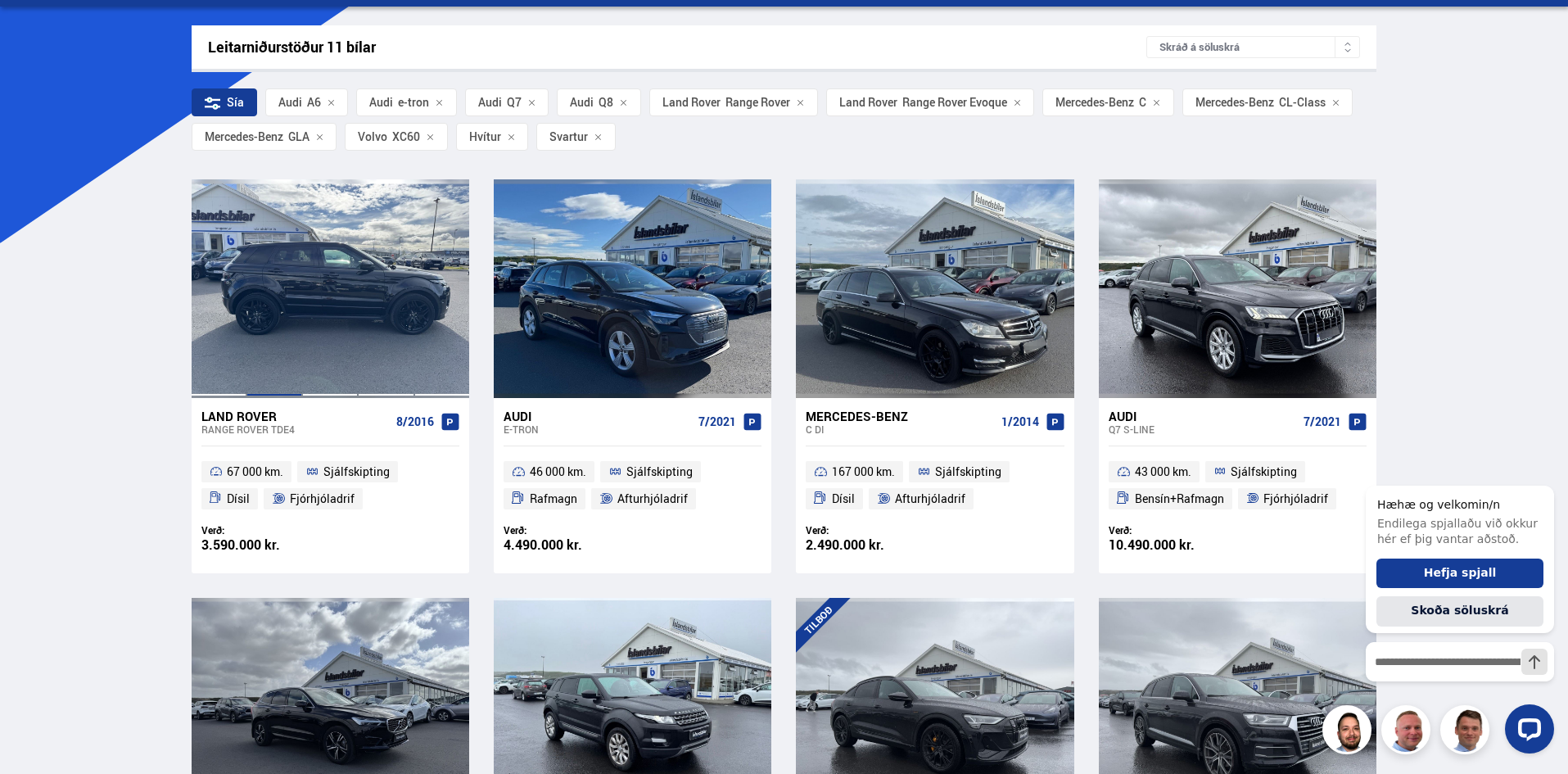
click at [293, 336] on div at bounding box center [274, 289] width 56 height 218
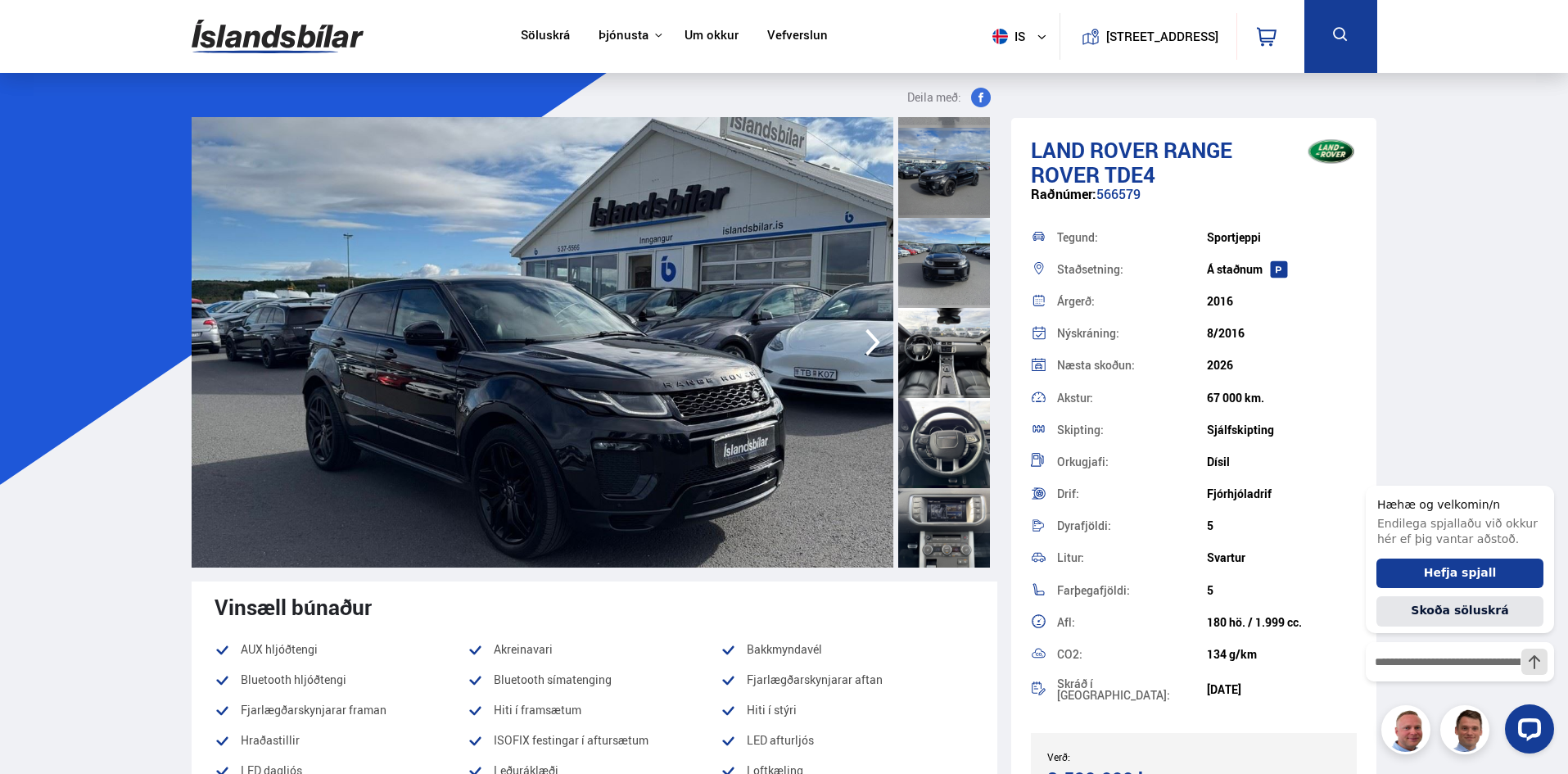
scroll to position [655, 0]
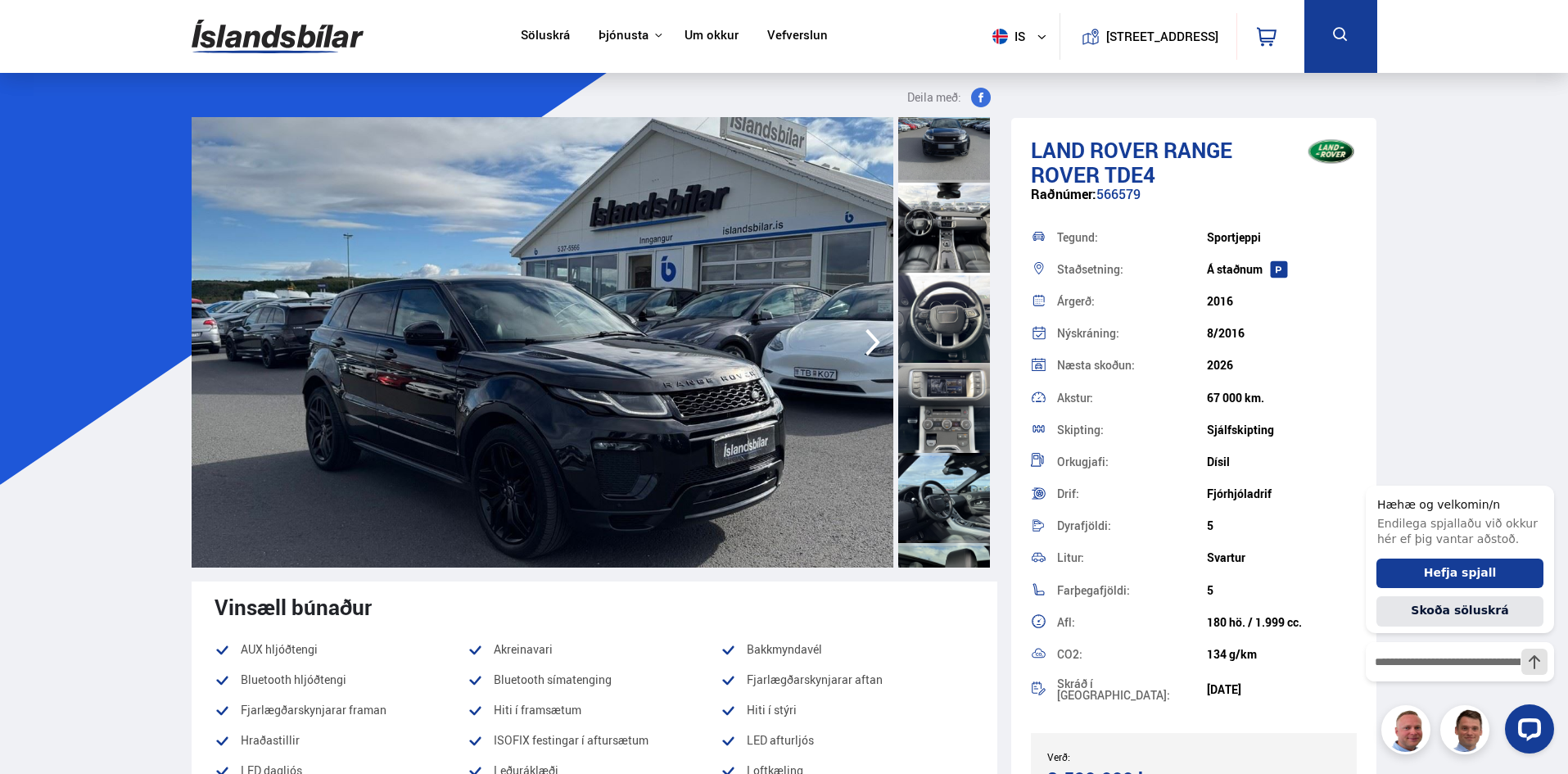
click at [935, 232] on div at bounding box center [943, 227] width 92 height 90
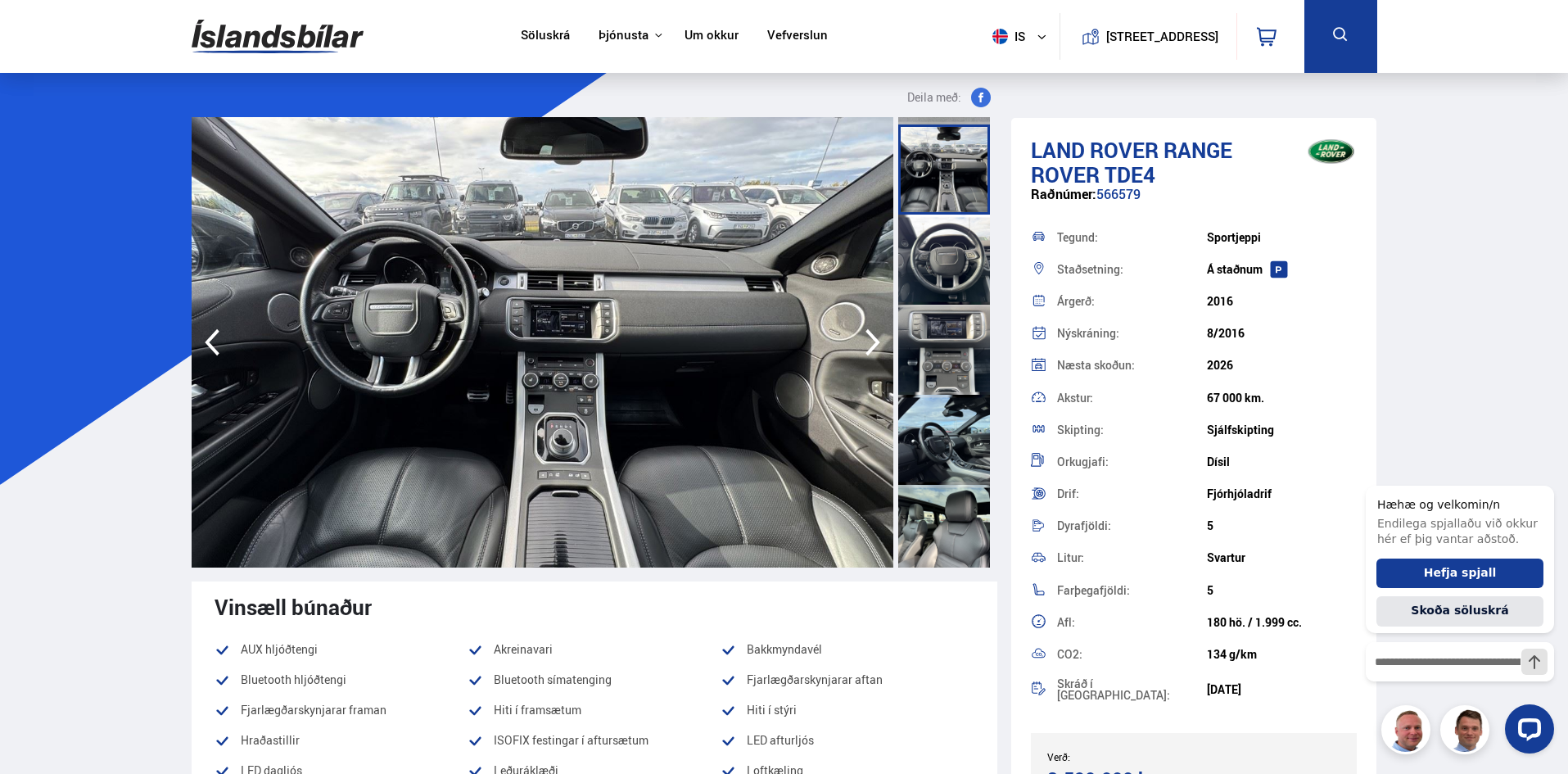
scroll to position [764, 0]
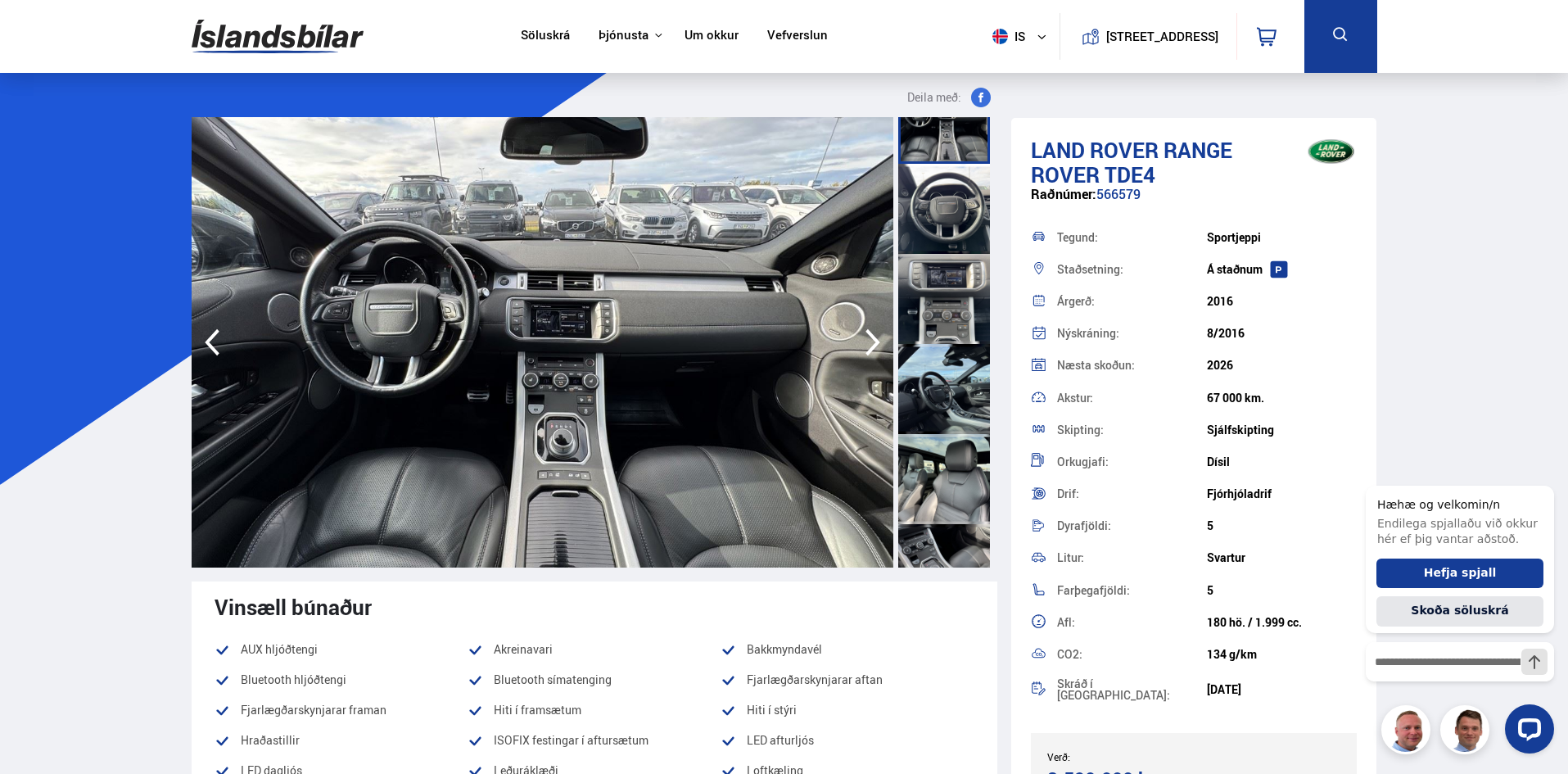
click at [956, 407] on div at bounding box center [943, 389] width 92 height 90
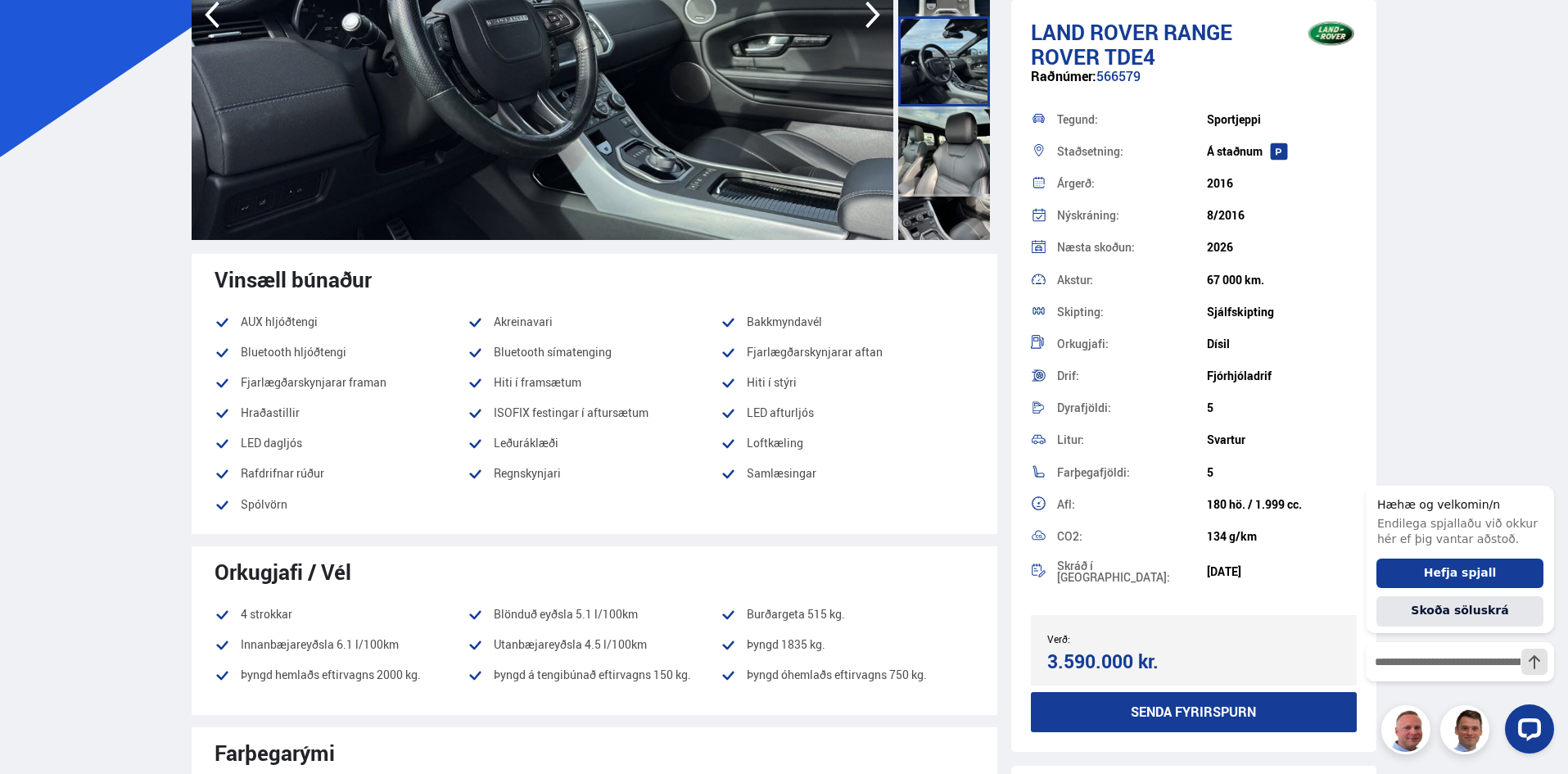
scroll to position [0, 0]
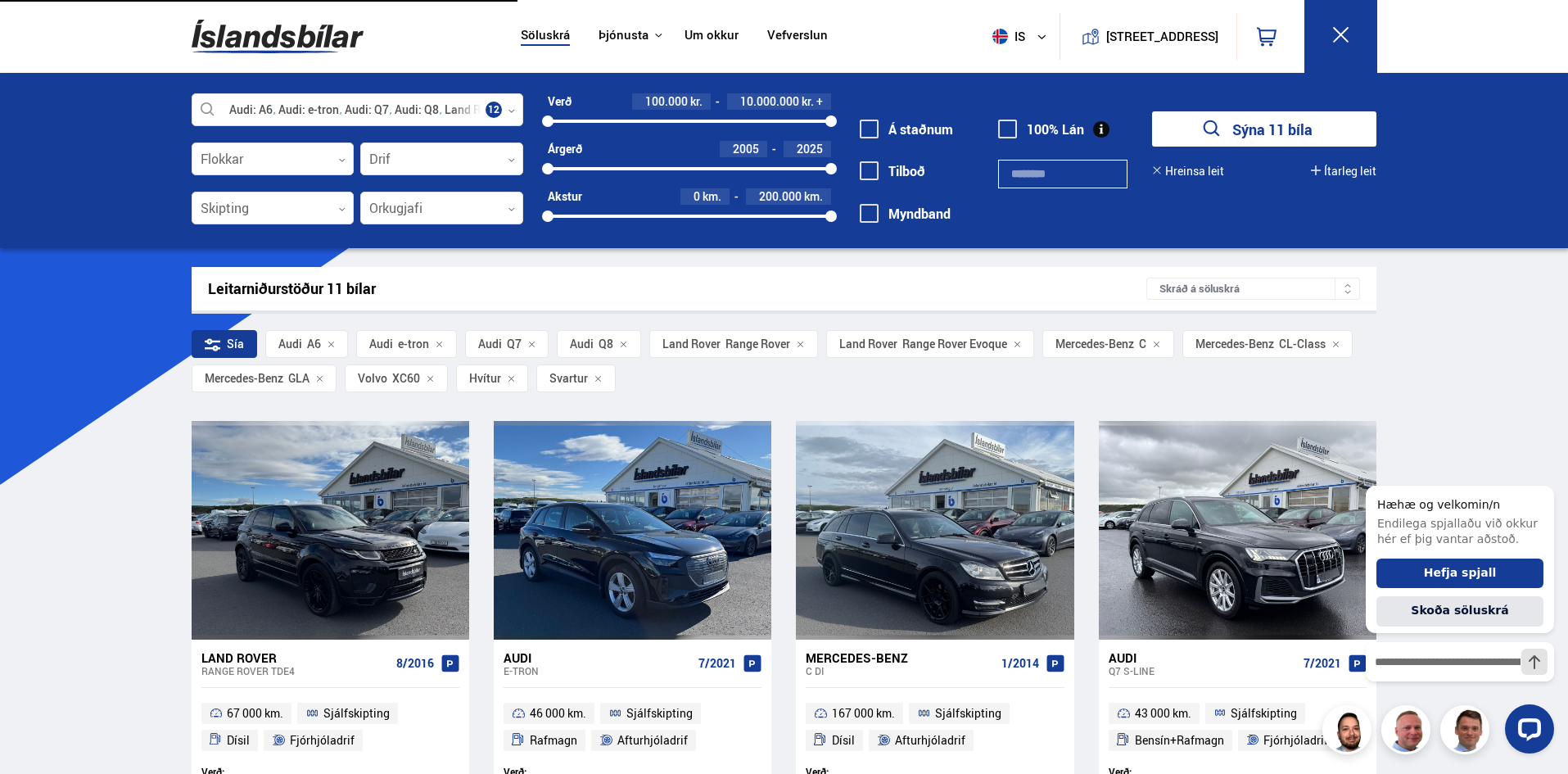
scroll to position [417, 0]
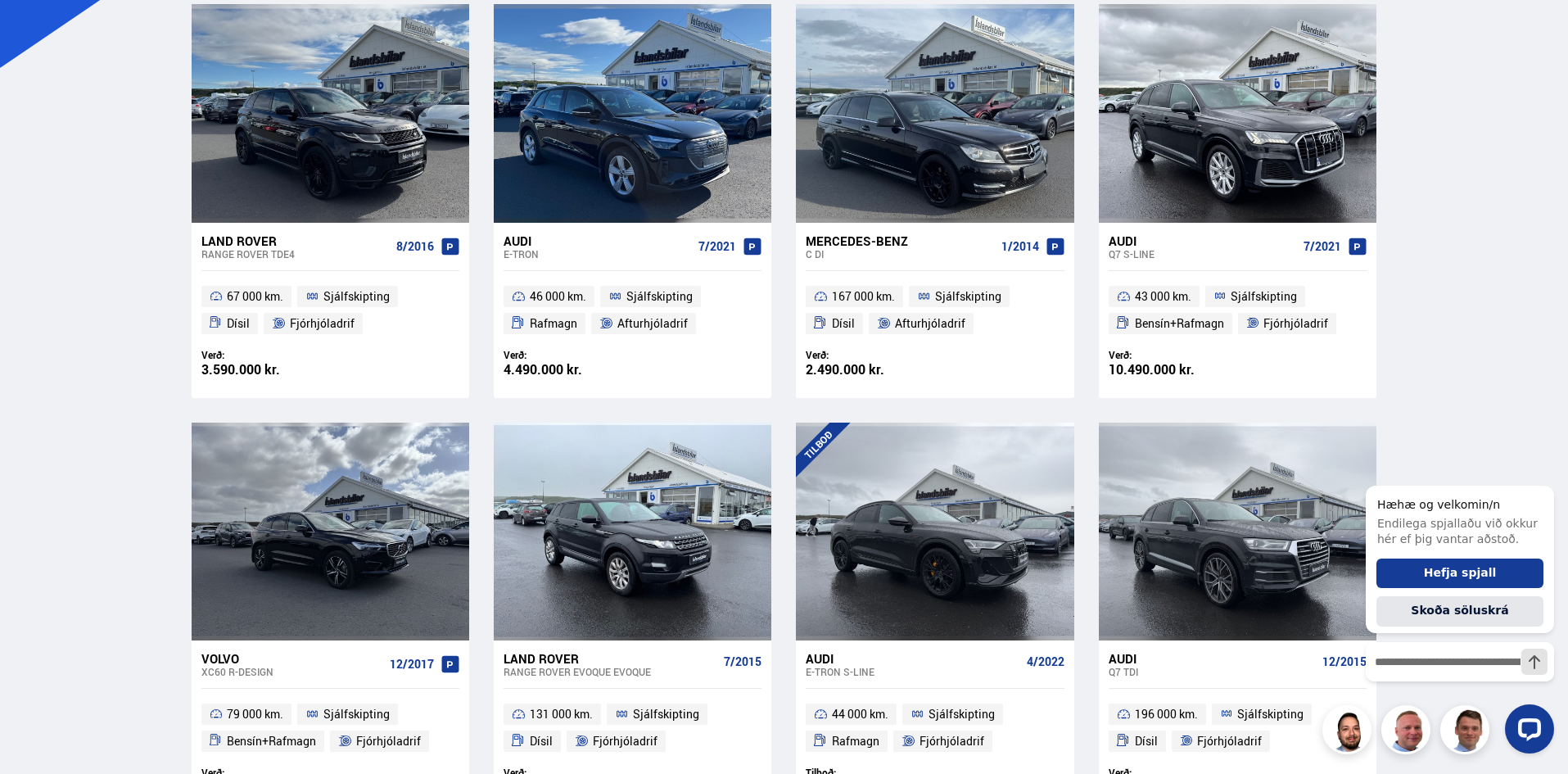
click at [450, 246] on rect at bounding box center [449, 245] width 17 height 17
